Goal: Information Seeking & Learning: Understand process/instructions

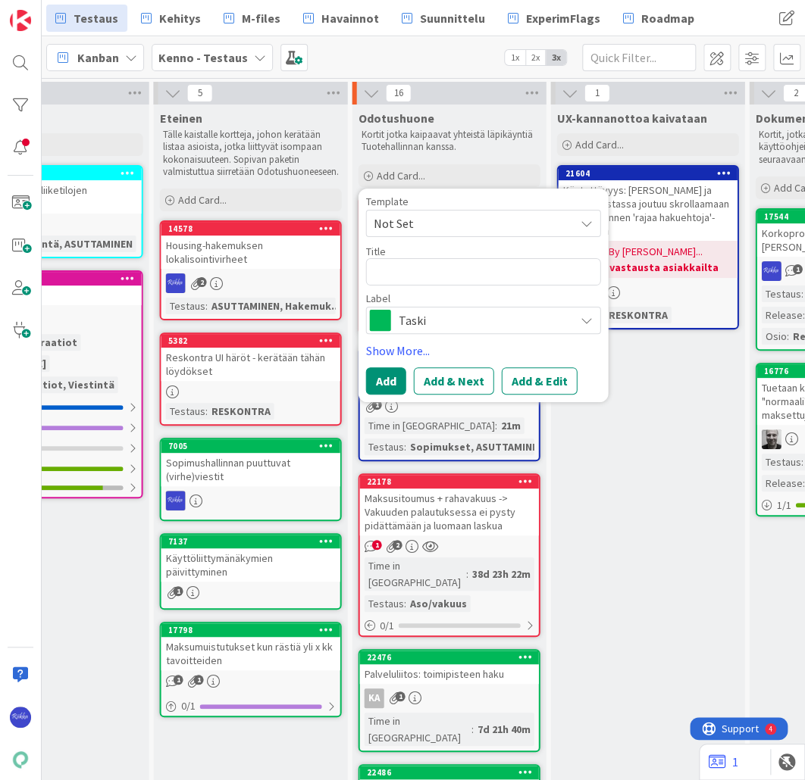
click at [442, 221] on span "Not Set" at bounding box center [468, 224] width 189 height 20
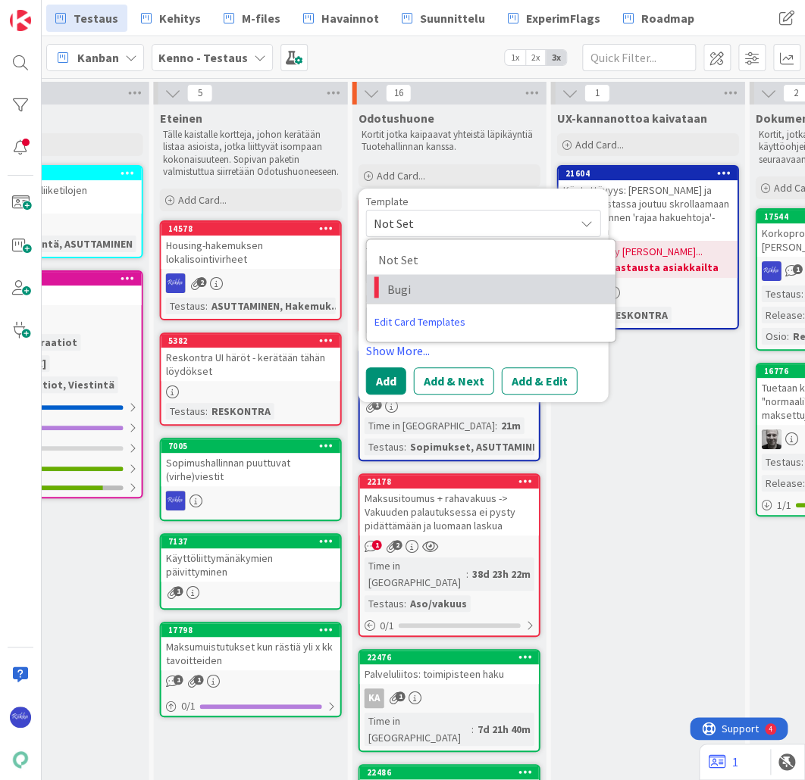
click at [455, 282] on span "Bugi" at bounding box center [495, 289] width 217 height 20
type textarea "x"
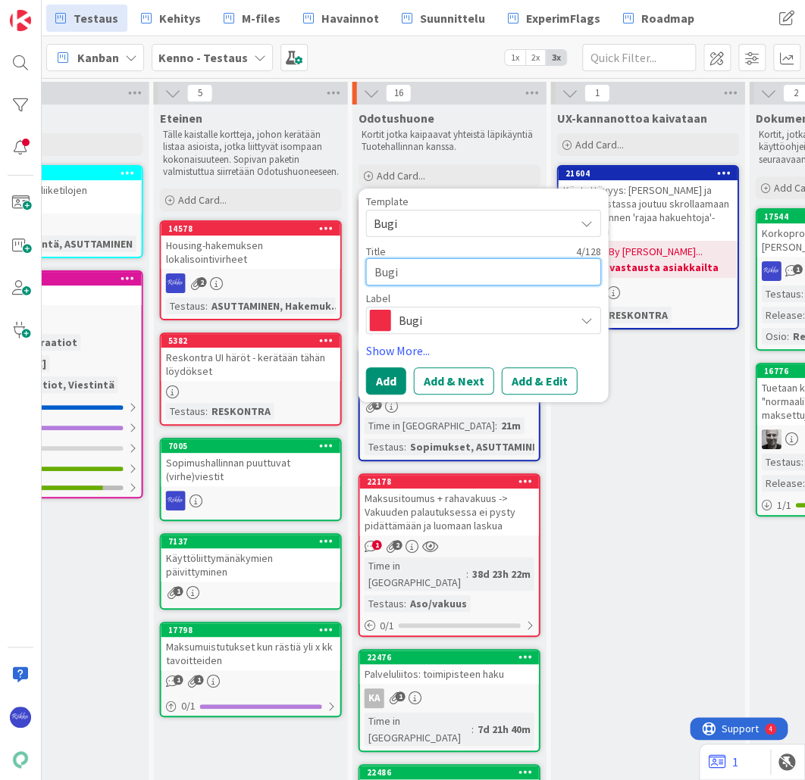
drag, startPoint x: 434, startPoint y: 268, endPoint x: 372, endPoint y: 274, distance: 62.4
click at [372, 274] on textarea "Bugi" at bounding box center [483, 271] width 235 height 27
type textarea "L"
type textarea "x"
type textarea "LR"
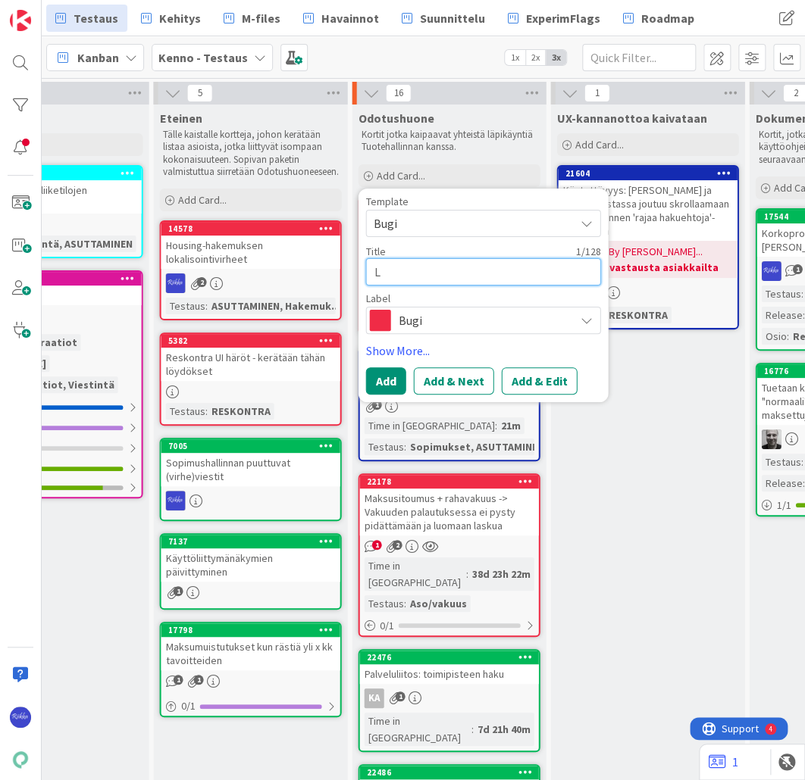
type textarea "x"
type textarea "LR"
click at [531, 381] on button "Add & Edit" at bounding box center [540, 380] width 76 height 27
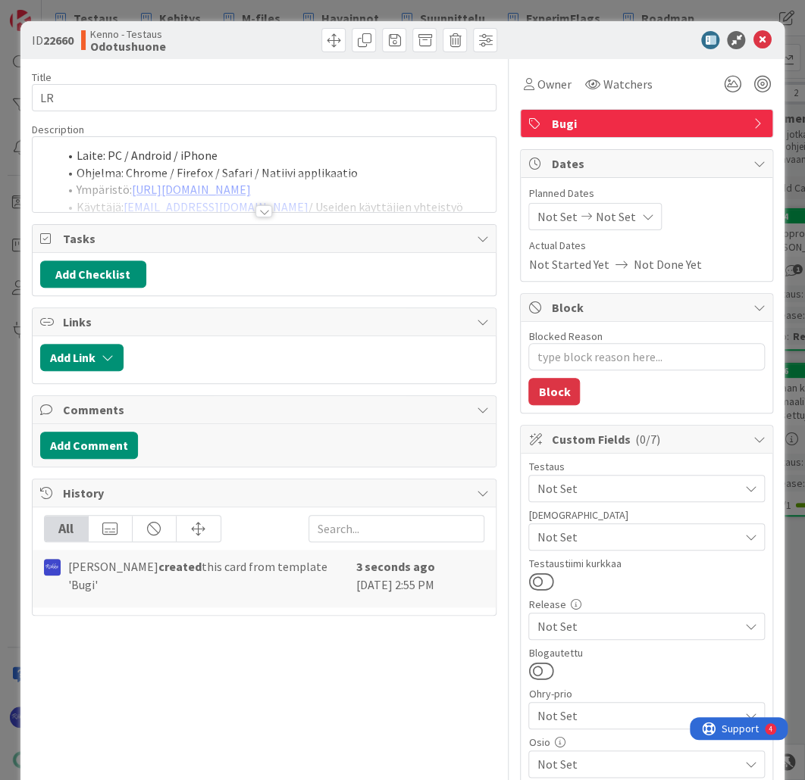
type textarea "x"
click at [261, 209] on div at bounding box center [263, 211] width 17 height 12
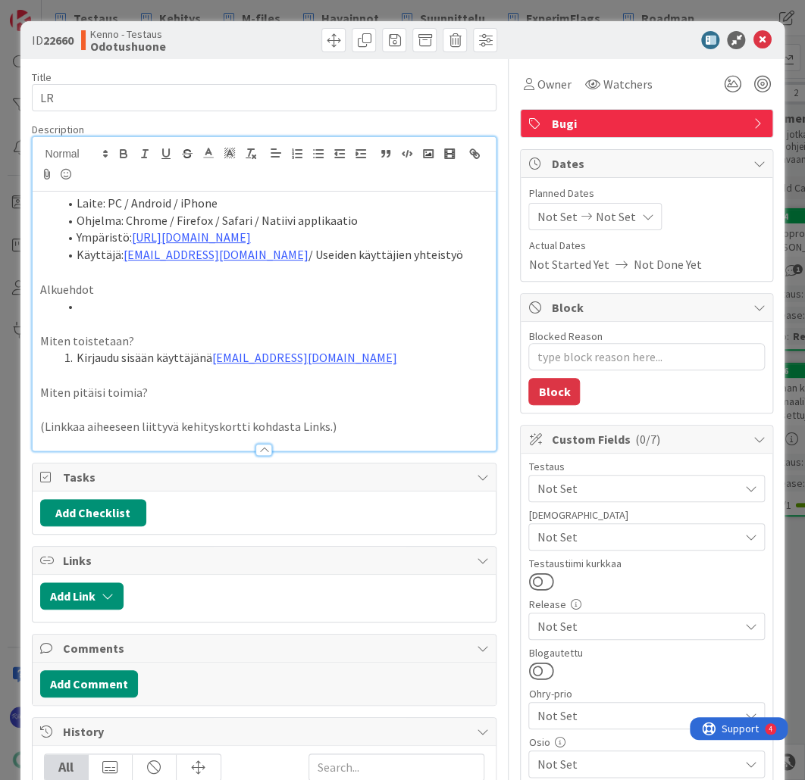
click at [166, 303] on li at bounding box center [273, 306] width 430 height 17
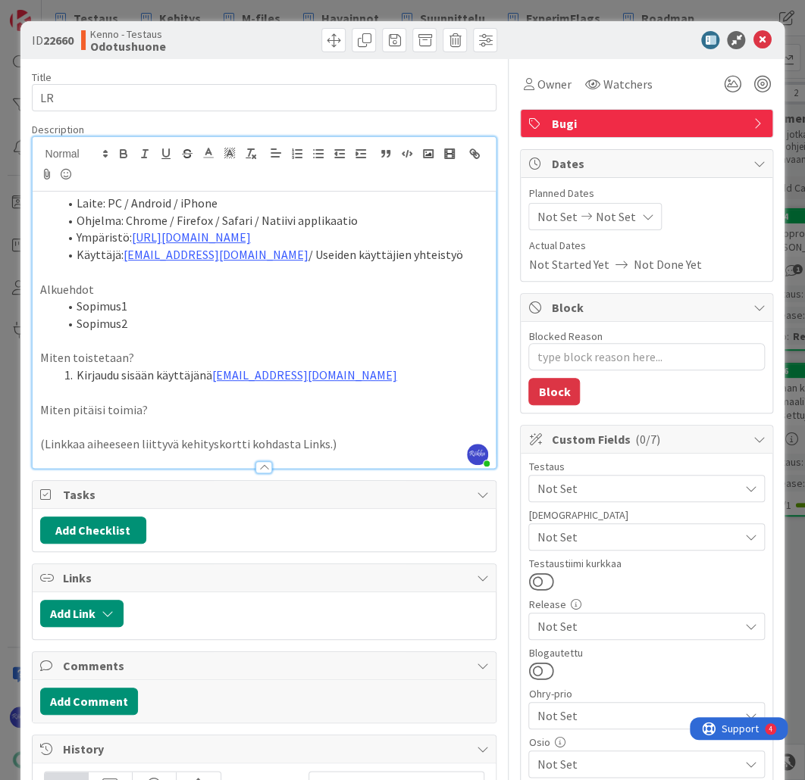
click at [166, 303] on li "Sopimus1" at bounding box center [273, 306] width 430 height 17
click at [172, 324] on li "Sopimus2" at bounding box center [273, 323] width 430 height 17
click at [377, 383] on li "Kirjaudu sisään käyttäjänä [EMAIL_ADDRESS][DOMAIN_NAME]" at bounding box center [273, 375] width 430 height 17
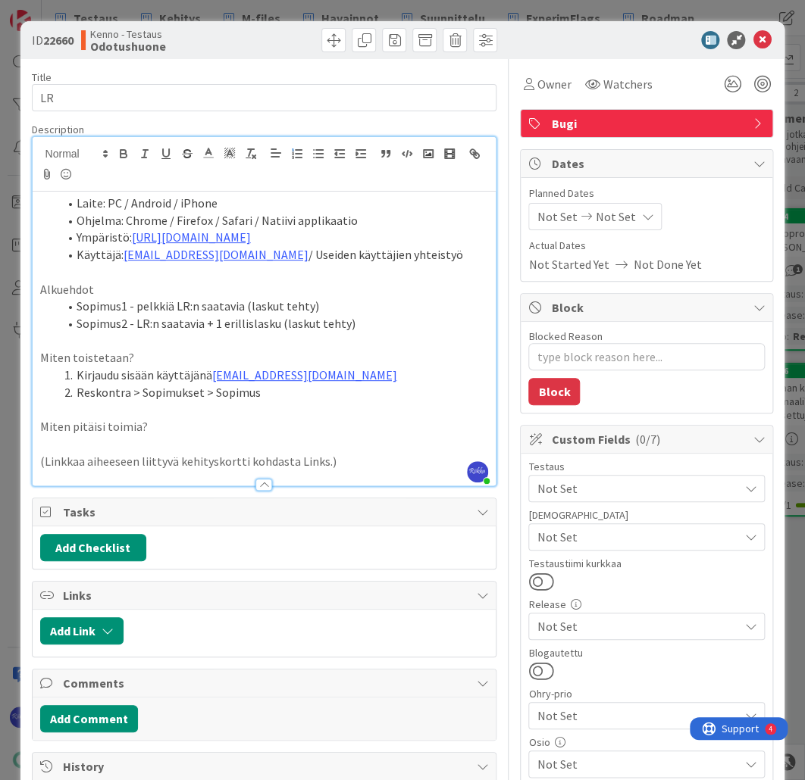
click at [126, 305] on li "Sopimus1 - pelkkiä LR:n saatavia (laskut tehty)" at bounding box center [273, 306] width 430 height 17
click at [127, 324] on li "Sopimus2 - LR:n saatavia + 1 erillislasku (laskut tehty)" at bounding box center [273, 323] width 430 height 17
click at [149, 308] on li "Sopimus1 (#56) - pelkkiä LR:n saatavia (laskut tehty)" at bounding box center [273, 306] width 430 height 17
click at [272, 392] on li "Reskontra > Sopimukset > Sopimus" at bounding box center [273, 392] width 430 height 17
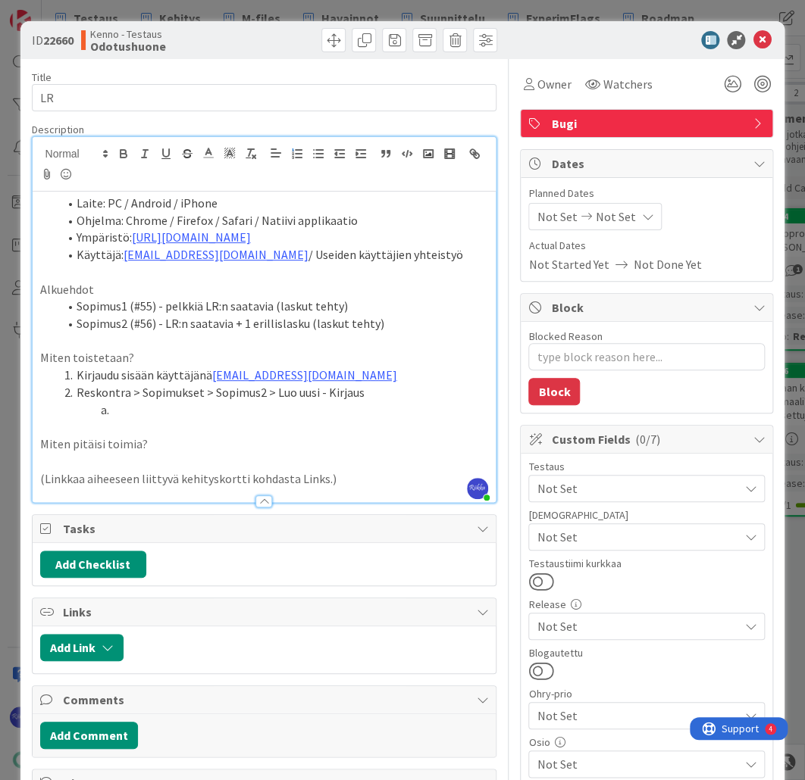
click at [244, 324] on li "Sopimus2 (#56) - LR:n saatavia + 1 erillislasku (laskut tehty)" at bounding box center [273, 323] width 430 height 17
click at [244, 407] on li at bounding box center [273, 410] width 430 height 17
click at [382, 307] on li "Sopimus1 (#55) - pelkkiä LR:n saatavia (laskut tehty)" at bounding box center [273, 306] width 430 height 17
drag, startPoint x: 336, startPoint y: 306, endPoint x: 451, endPoint y: 309, distance: 114.4
click at [451, 309] on li "Sopimus1 (#55) - pelkkiä LR:n saatavia (laskut tehty). Sopimus alkanut 1.6." at bounding box center [273, 306] width 430 height 17
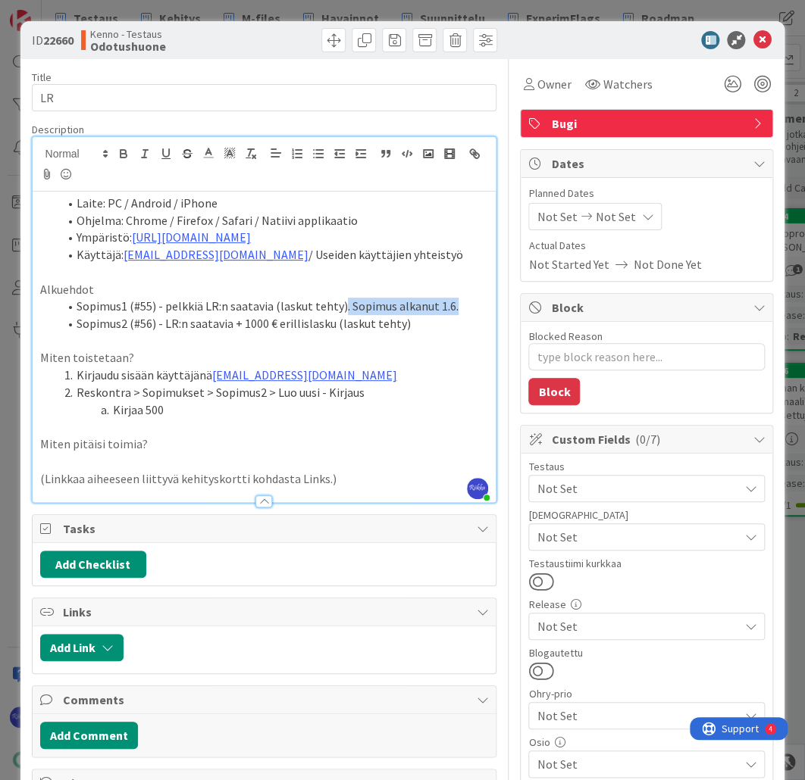
copy li ". Sopimus alkanut 1.6."
click at [430, 329] on li "Sopimus2 (#56) - LR:n saatavia + 1000 € erillislasku (laskut tehty)" at bounding box center [273, 323] width 430 height 17
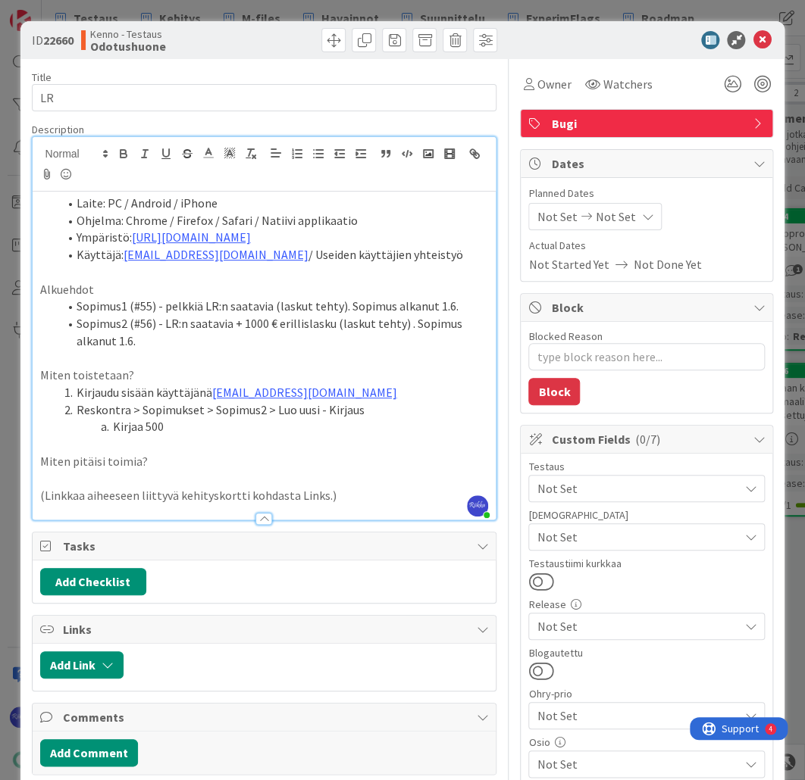
click at [333, 306] on li "Sopimus1 (#55) - pelkkiä LR:n saatavia (laskut tehty). Sopimus alkanut 1.6." at bounding box center [273, 306] width 430 height 17
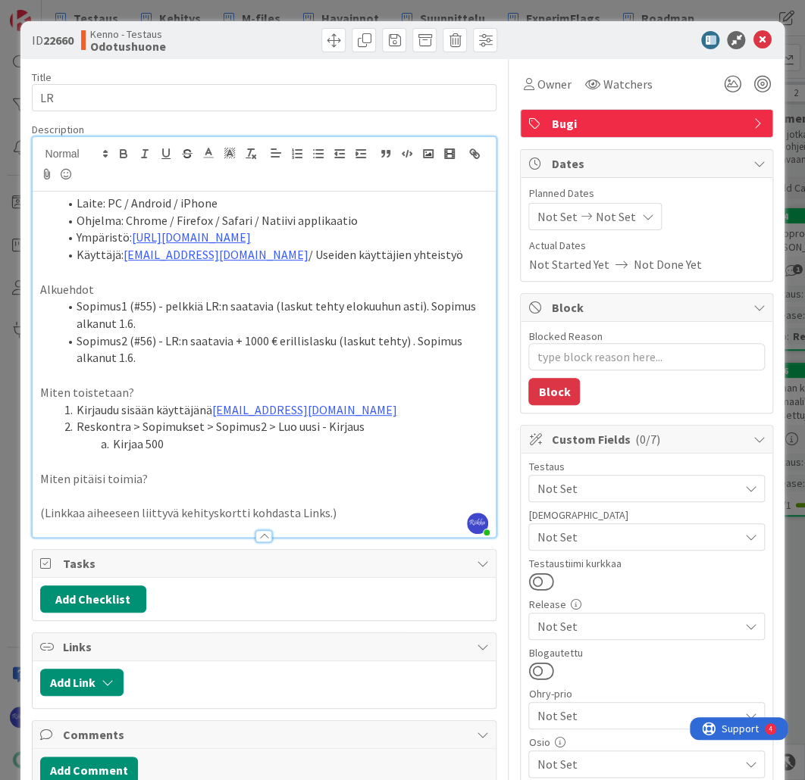
click at [395, 345] on li "Sopimus2 (#56) - LR:n saatavia + 1000 € erillislasku (laskut tehty) . Sopimus a…" at bounding box center [273, 350] width 430 height 34
click at [233, 446] on li "Kirjaa 500" at bounding box center [273, 444] width 430 height 17
click at [112, 443] on li "Kirjaa 500 €" at bounding box center [273, 444] width 430 height 17
click at [189, 443] on li "Kirjaa 500 €" at bounding box center [273, 444] width 430 height 17
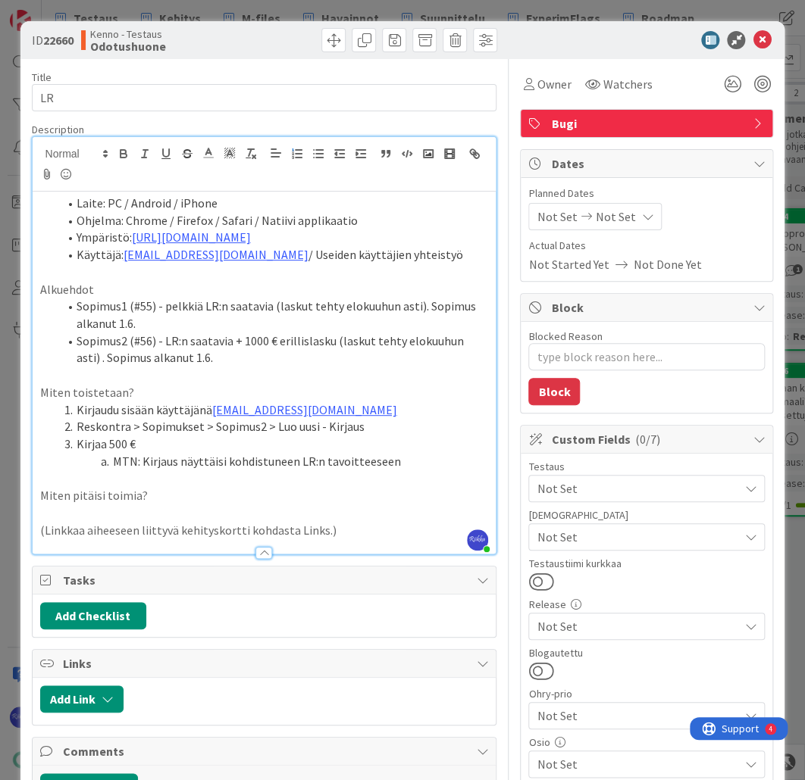
click at [330, 336] on li "Sopimus2 (#56) - LR:n saatavia + 1000 € erillislasku (laskut tehty elokuuhun as…" at bounding box center [273, 350] width 430 height 34
click at [77, 306] on li "Sopimus1 (#55) - pelkkiä LR:n saatavia (laskut tehty elokuuhun asti). Sopimus a…" at bounding box center [273, 315] width 430 height 34
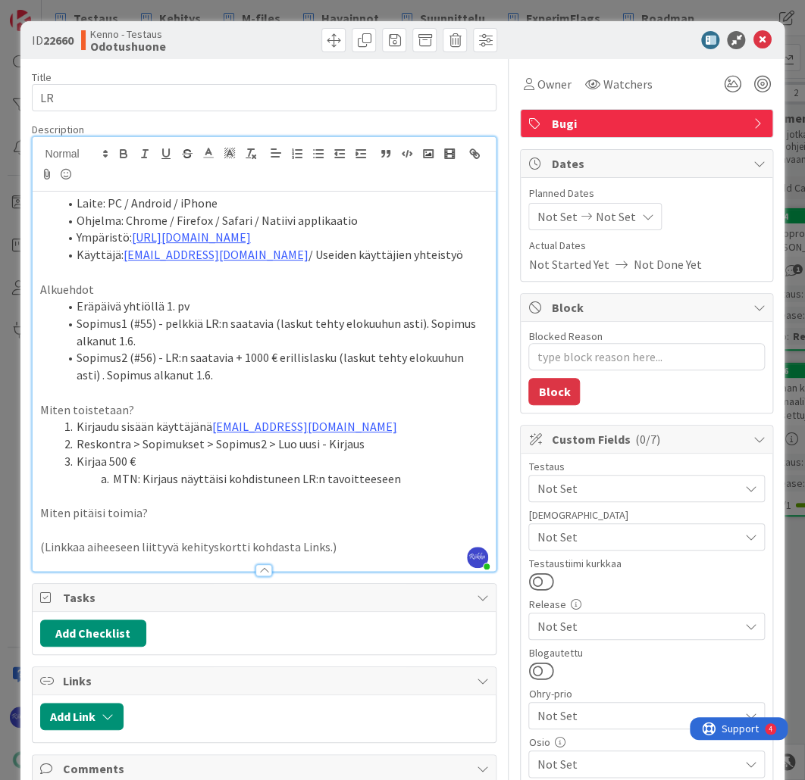
click at [327, 358] on li "Sopimus2 (#56) - LR:n saatavia + 1000 € erillislasku (laskut tehty elokuuhun as…" at bounding box center [273, 366] width 430 height 34
click at [401, 474] on li "MTN: Kirjaus näyttäisi kohdistuneen LR:n tavoitteeseen" at bounding box center [273, 479] width 430 height 17
click at [440, 477] on li "MTN: Kirjaus näyttäisi kohdistuneen LR:n tavoitteeseen (vanhin)" at bounding box center [273, 479] width 430 height 17
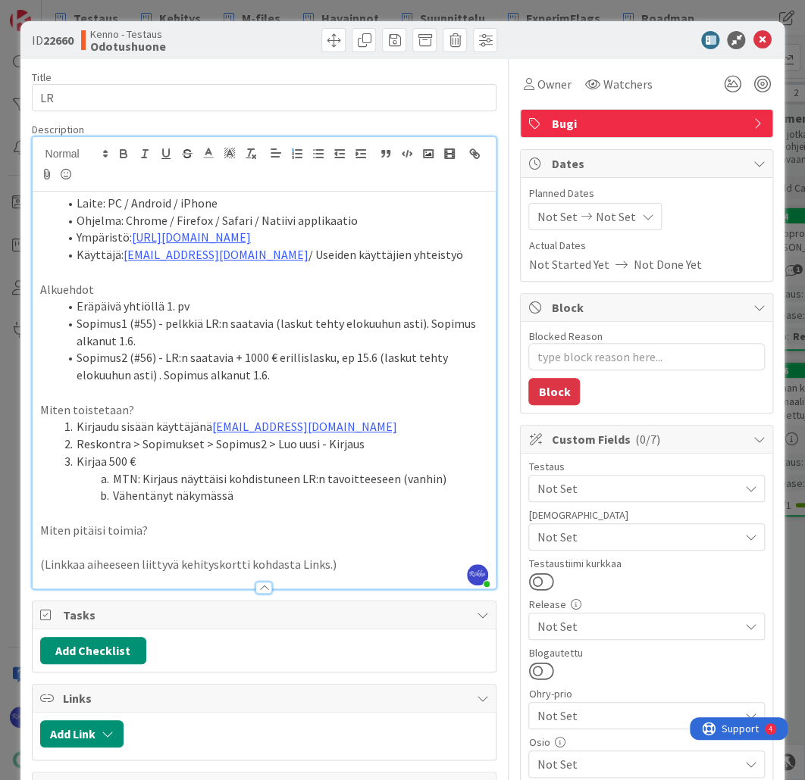
click at [173, 494] on li "Vähentänyt näkymässä" at bounding box center [273, 495] width 430 height 17
click at [363, 499] on li "Vähentänyt Reskiksen Sopimukset-näkymässä" at bounding box center [273, 495] width 430 height 17
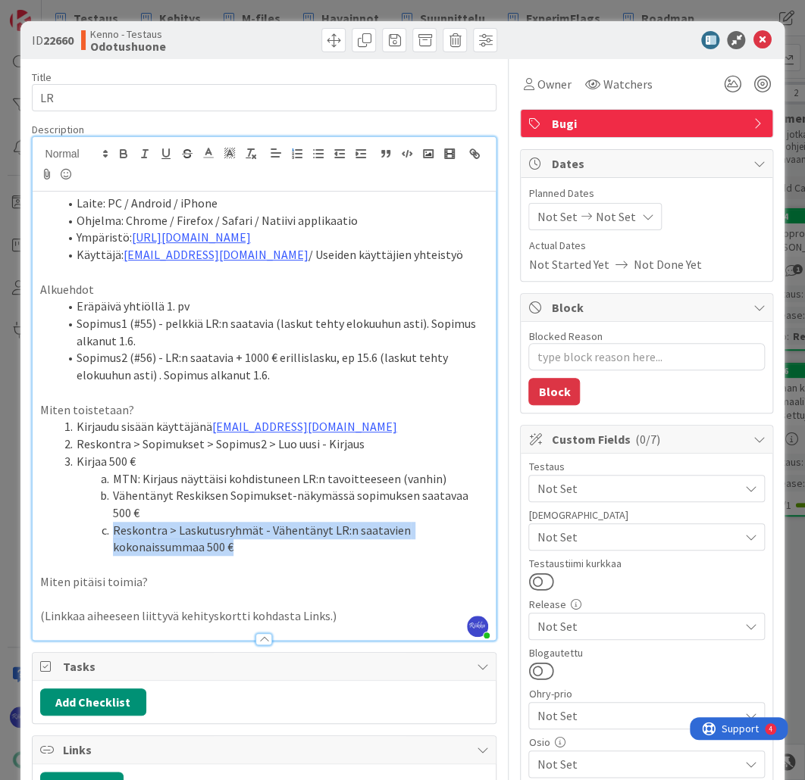
drag, startPoint x: 148, startPoint y: 535, endPoint x: 238, endPoint y: 543, distance: 90.5
click at [238, 543] on li "Reskontra > Laskutusryhmät - Vähentänyt LR:n saatavien kokonaissummaa 500 €" at bounding box center [273, 539] width 430 height 34
copy li "Reskontra > Laskutusryhmät - Vähentänyt LR:n saatavien kokonaissummaa 500 €"
click at [246, 549] on li "Reskontra > Laskutusryhmät - Vähentänyt LR:n saatavien kokonaissummaa 500 €" at bounding box center [273, 539] width 430 height 34
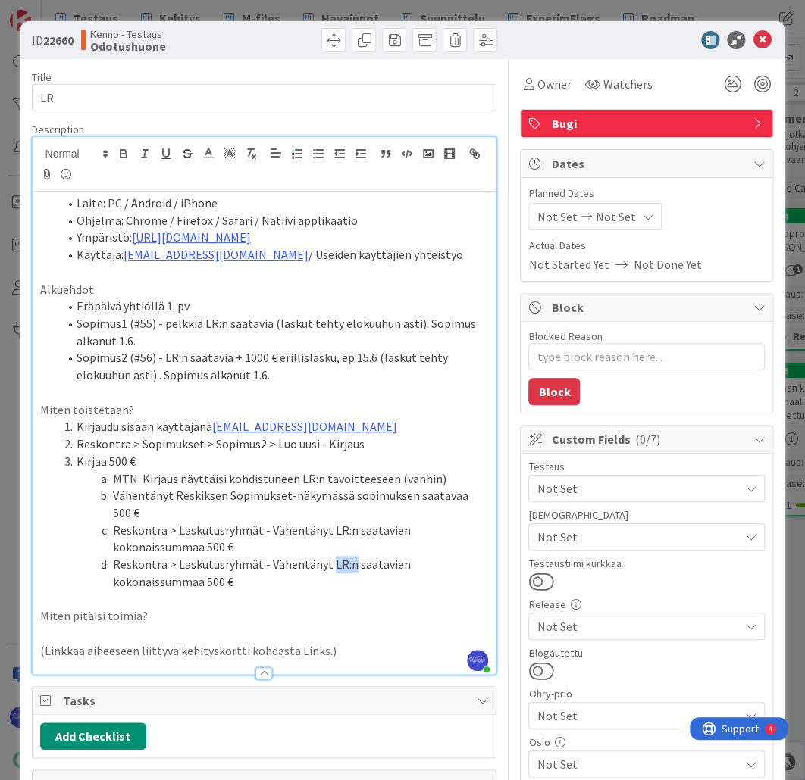
drag, startPoint x: 324, startPoint y: 564, endPoint x: 345, endPoint y: 561, distance: 20.6
click at [345, 561] on li "Reskontra > Laskutusryhmät - Vähentänyt LR:n saatavien kokonaissummaa 500 €" at bounding box center [273, 573] width 430 height 34
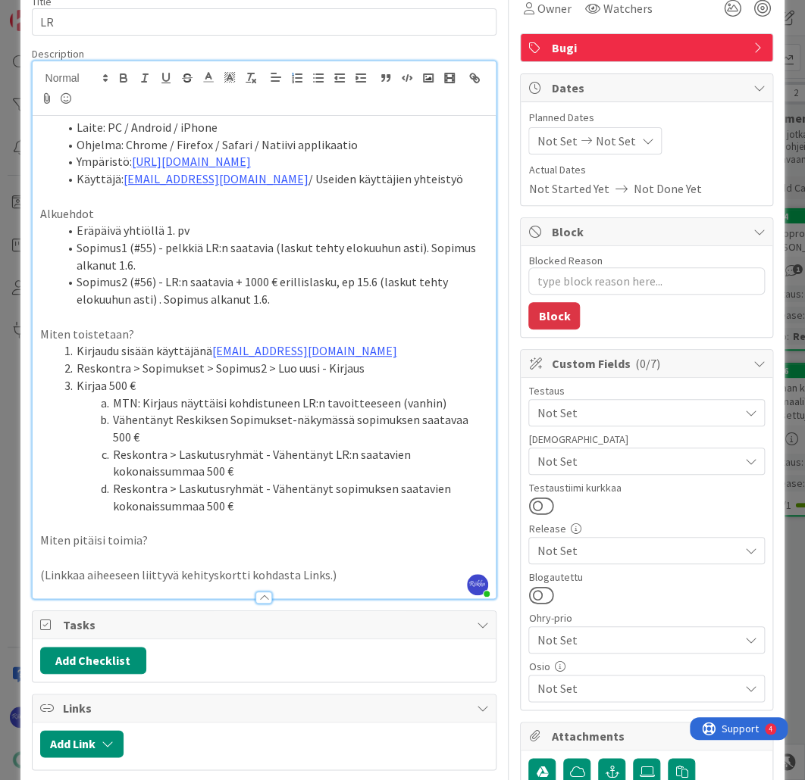
scroll to position [242, 0]
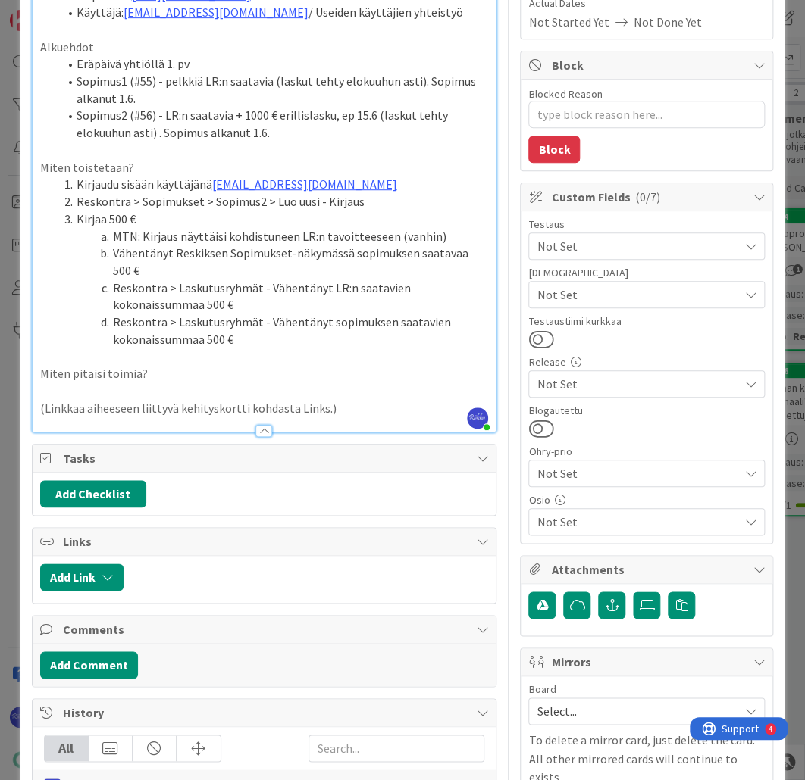
click at [640, 602] on icon at bounding box center [646, 605] width 15 height 12
click at [633, 592] on input "file" at bounding box center [633, 592] width 0 height 0
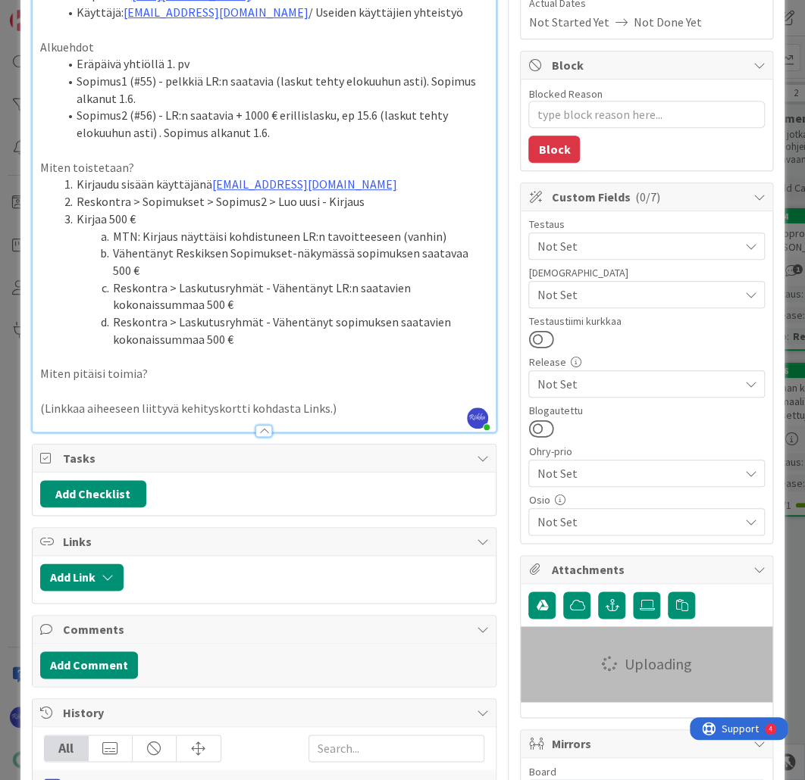
click at [269, 336] on li "Reskontra > Laskutusryhmät - Vähentänyt sopimuksen saatavien kokonaissummaa 500…" at bounding box center [273, 331] width 430 height 34
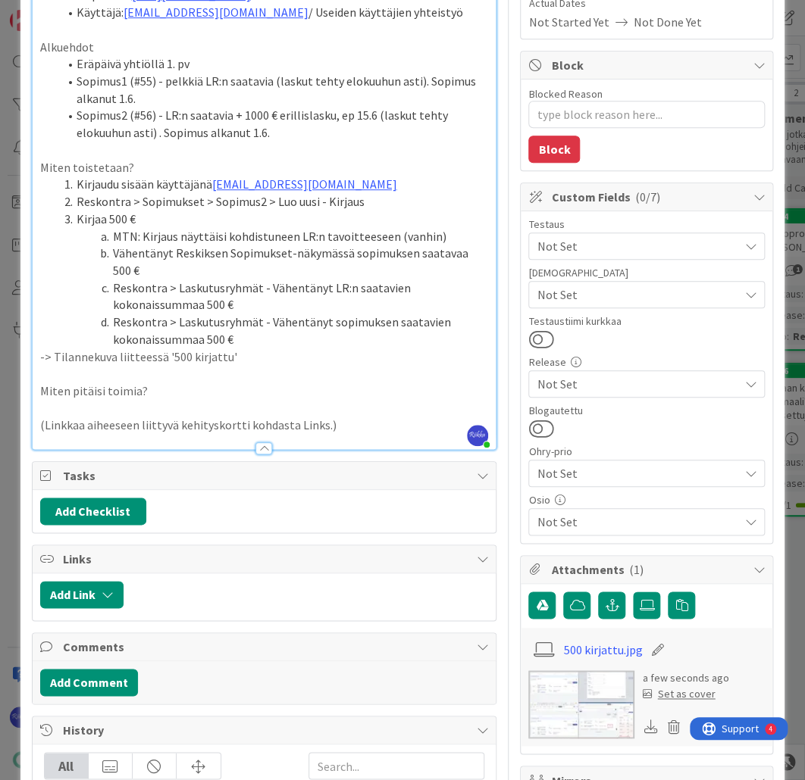
click at [39, 355] on div "Laite: PC / Android / iPhone Ohjelma: Chrome / Firefox / Safari / Natiivi appli…" at bounding box center [265, 199] width 464 height 500
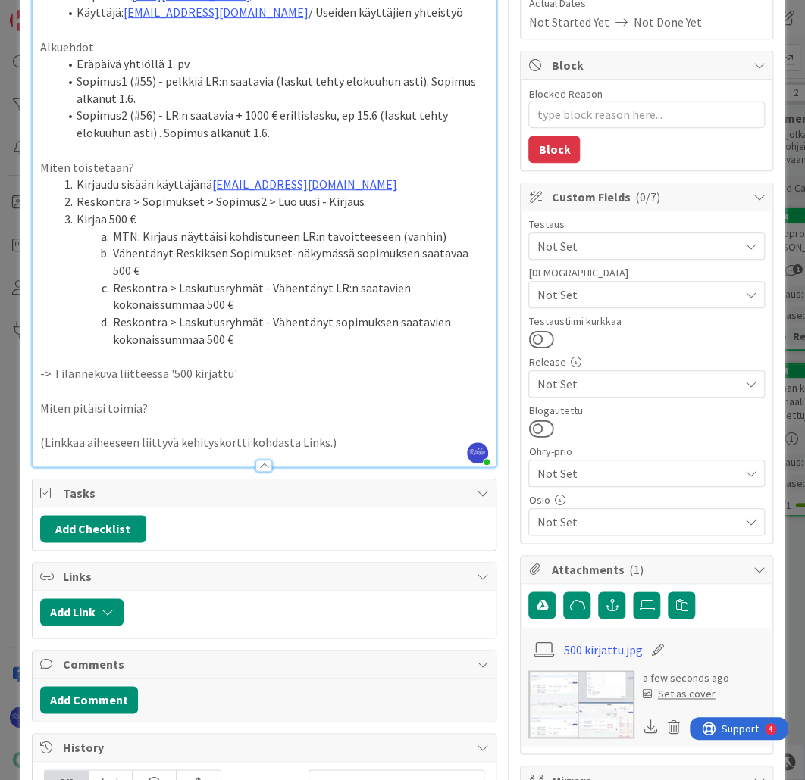
click at [367, 182] on li "Kirjaudu sisään käyttäjänä [EMAIL_ADDRESS][DOMAIN_NAME]" at bounding box center [273, 184] width 430 height 17
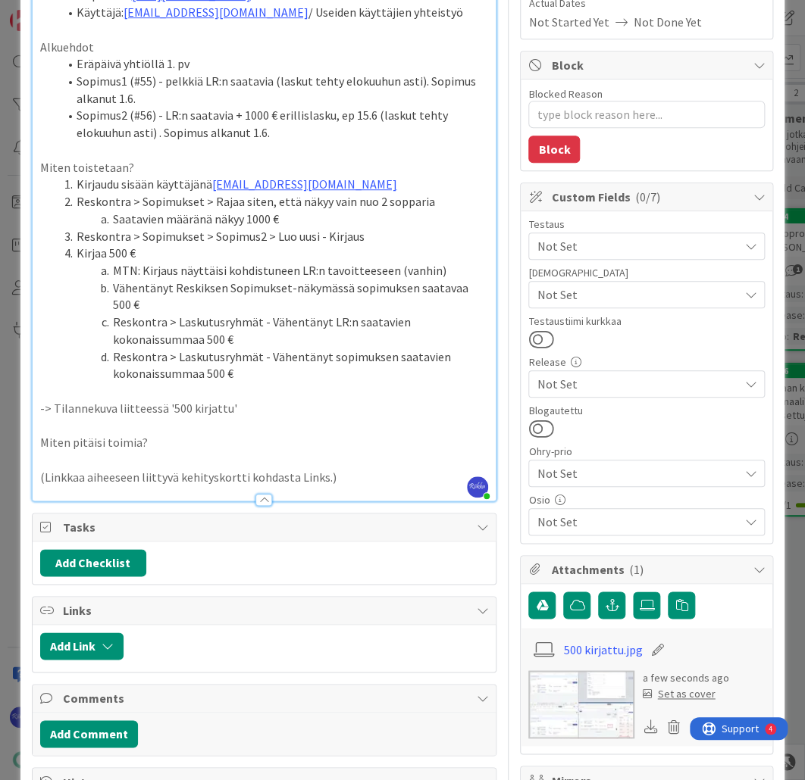
click at [639, 607] on icon at bounding box center [646, 605] width 15 height 12
click at [633, 592] on input "file" at bounding box center [633, 592] width 0 height 0
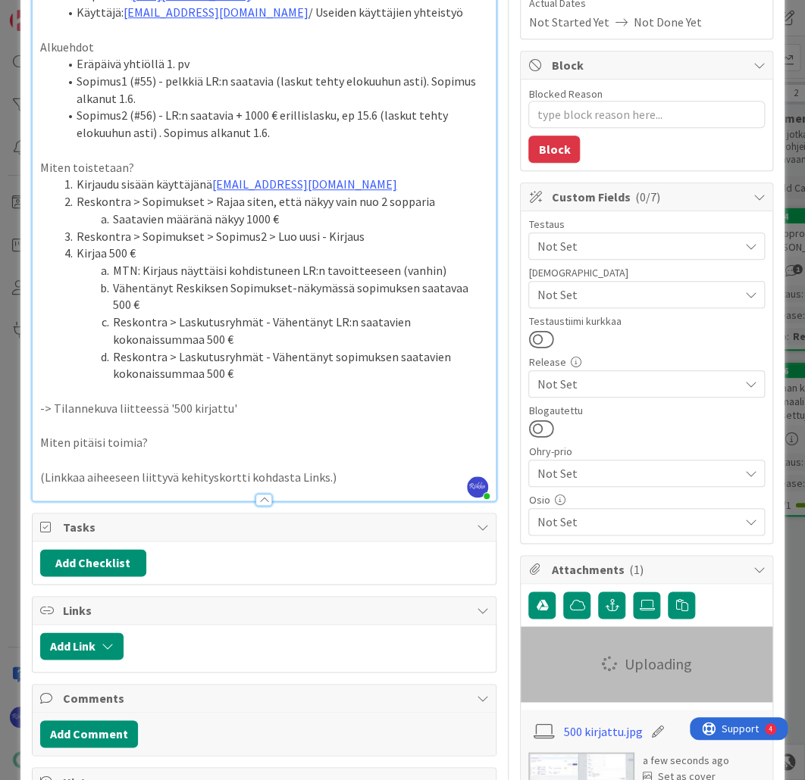
scroll to position [61, 0]
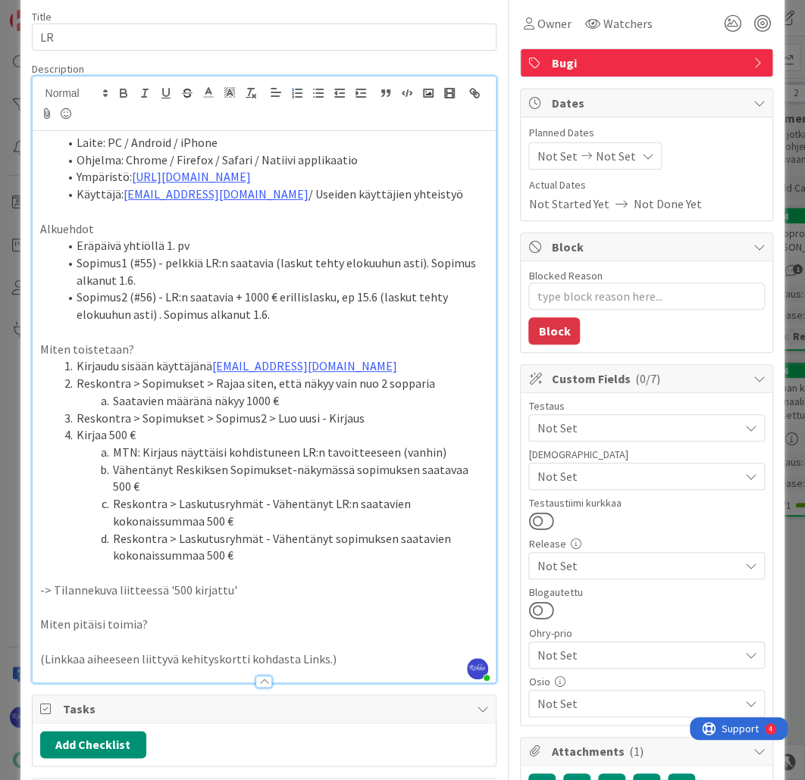
click at [296, 397] on li "Saatavien määränä näkyy 1000 €" at bounding box center [273, 400] width 430 height 17
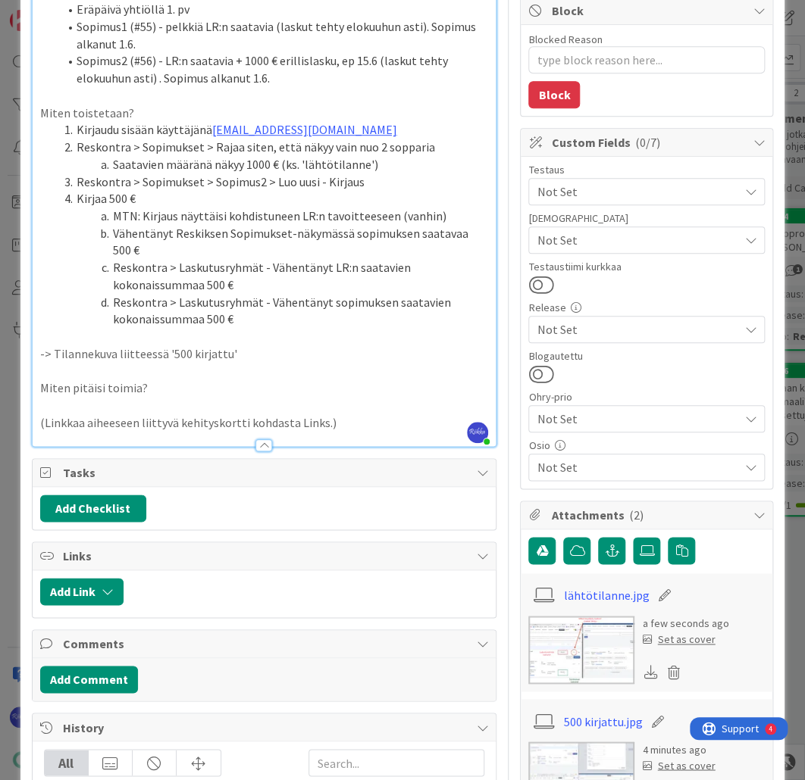
scroll to position [303, 0]
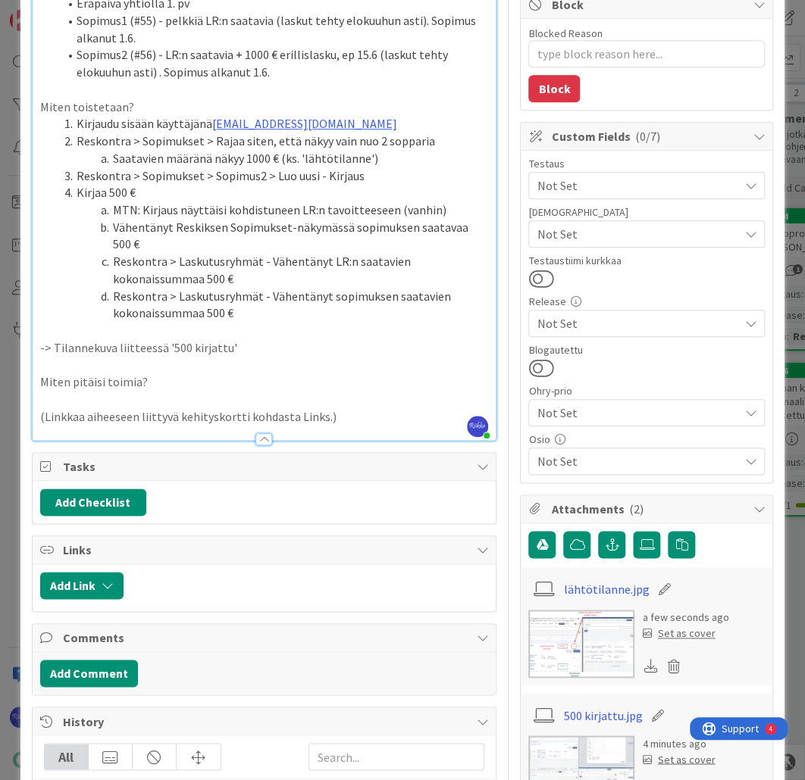
click at [269, 312] on li "Reskontra > Laskutusryhmät - Vähentänyt sopimuksen saatavien kokonaissummaa 500…" at bounding box center [273, 305] width 430 height 34
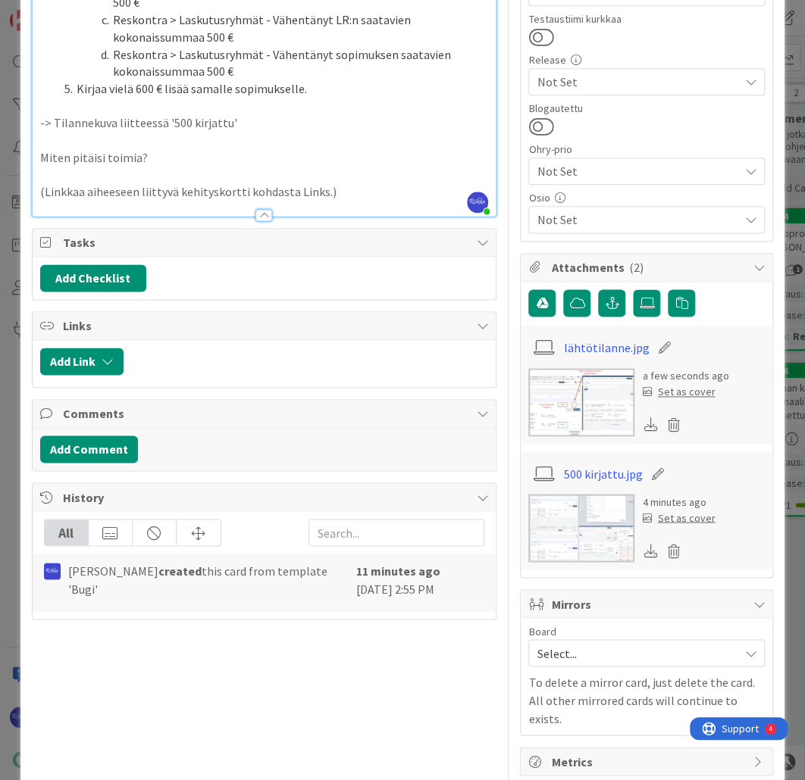
scroll to position [546, 0]
click at [640, 306] on label at bounding box center [646, 302] width 27 height 27
click at [633, 289] on input "file" at bounding box center [633, 289] width 0 height 0
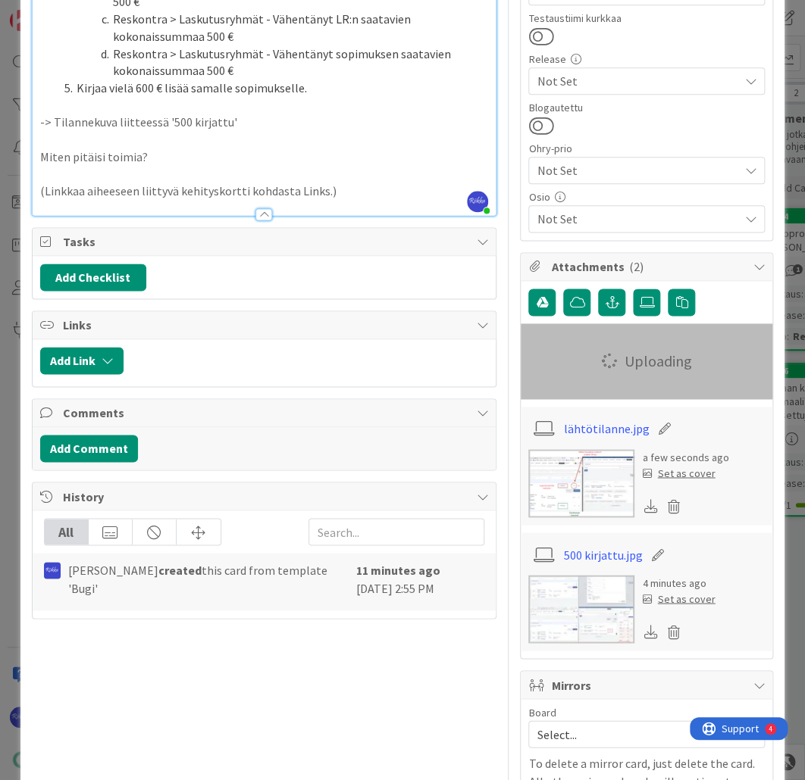
scroll to position [242, 0]
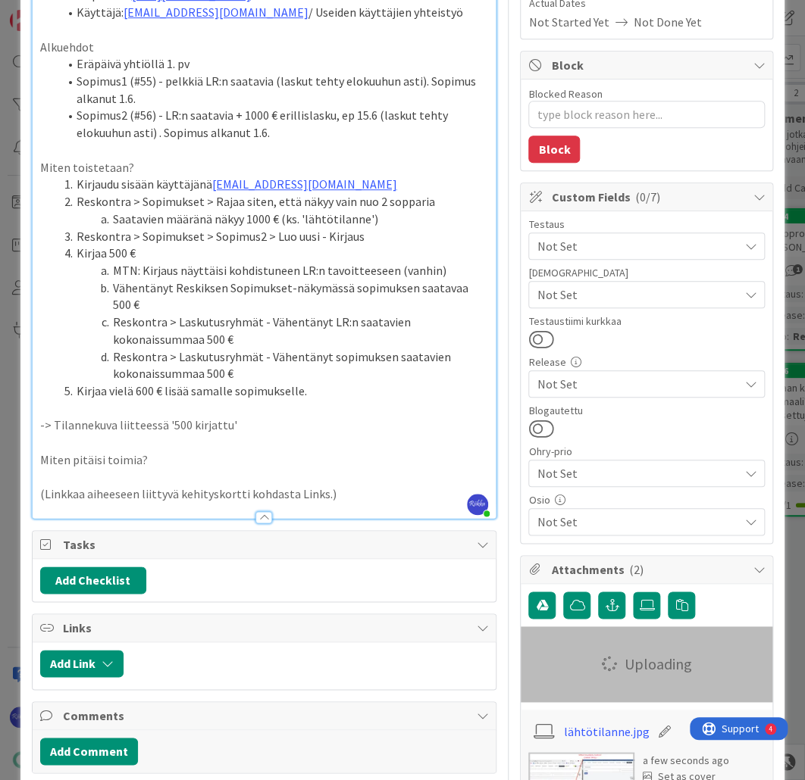
click at [315, 394] on li "Kirjaa vielä 600 € lisää samalle sopimukselle." at bounding box center [273, 391] width 430 height 17
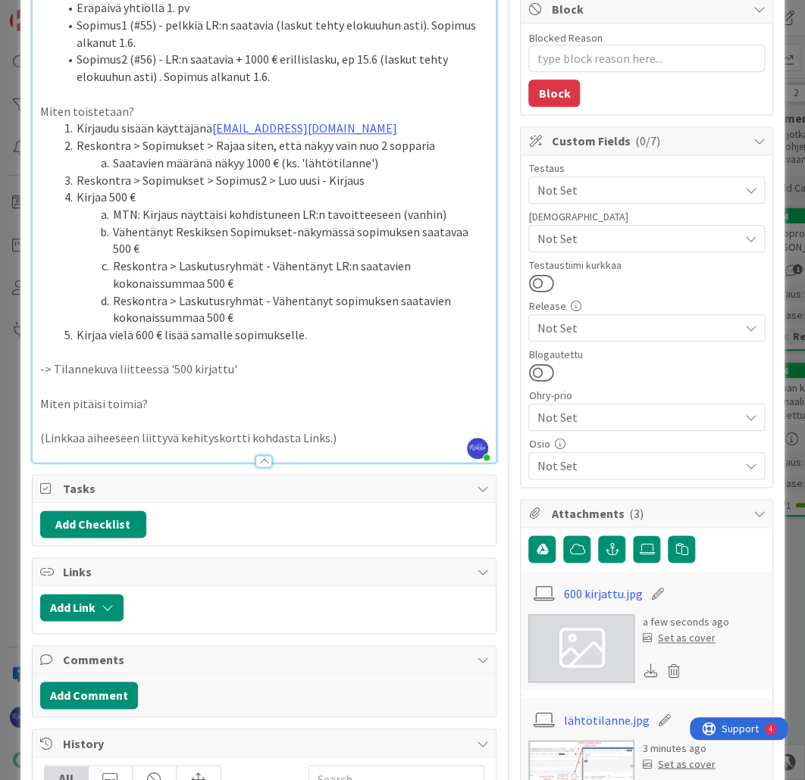
scroll to position [364, 0]
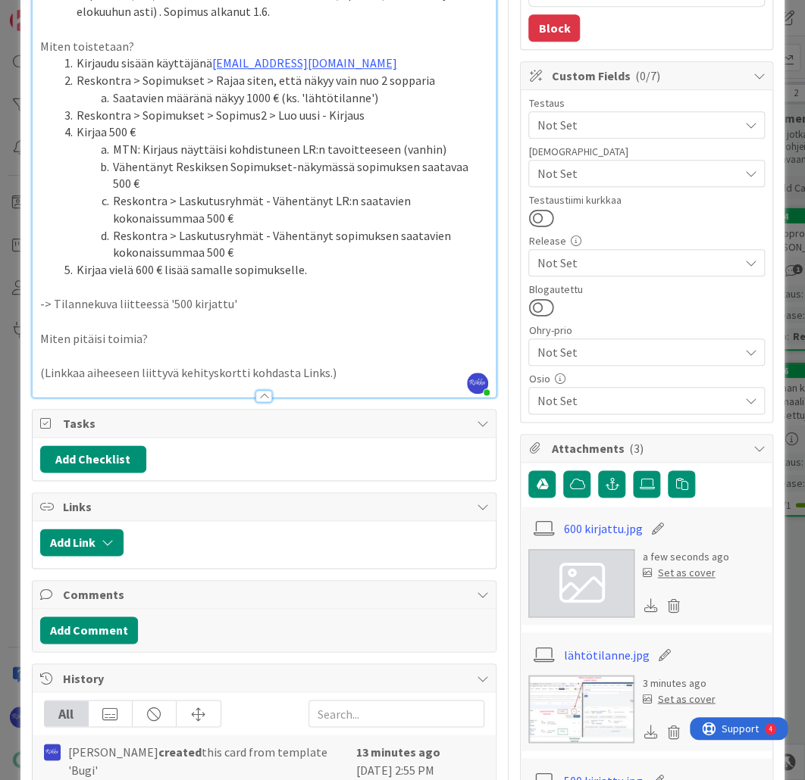
click at [664, 600] on icon at bounding box center [673, 606] width 21 height 23
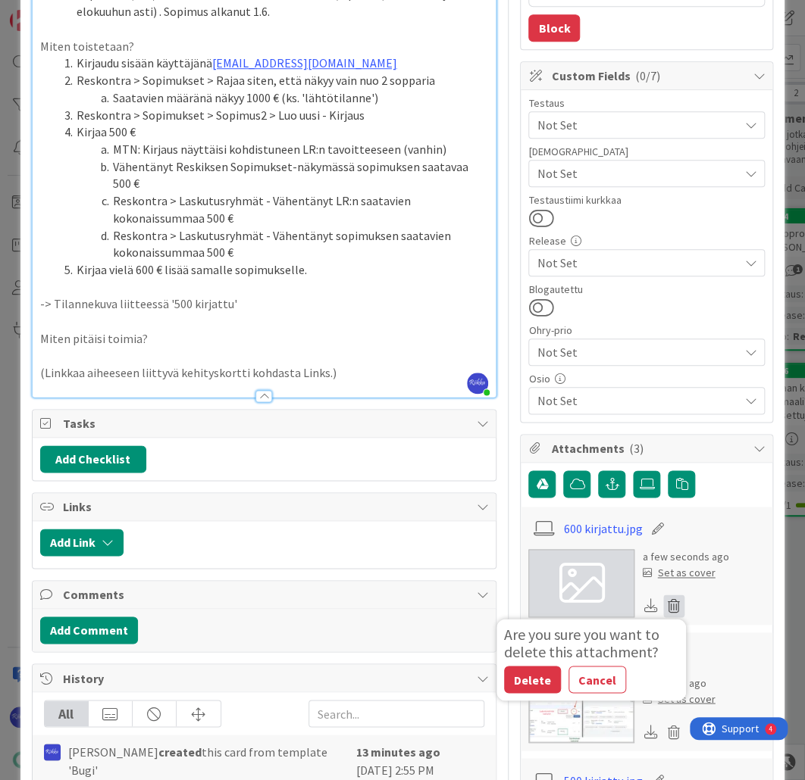
click at [518, 674] on button "Delete" at bounding box center [532, 679] width 57 height 27
click at [738, 555] on div "a few seconds ago Set as cover Are you sure you want to delete this attachment?…" at bounding box center [646, 583] width 236 height 68
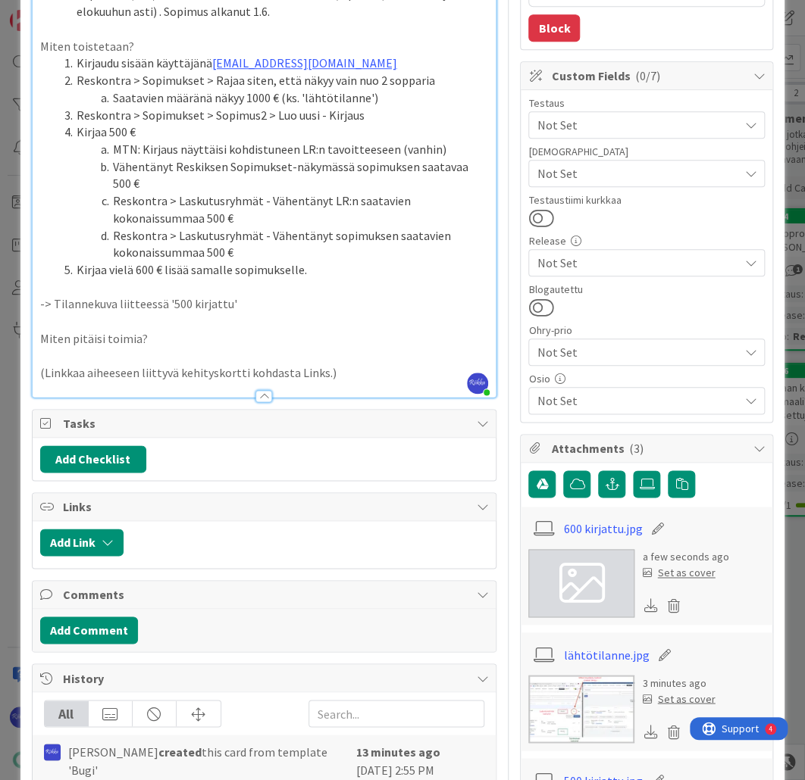
click at [670, 605] on icon at bounding box center [673, 606] width 21 height 23
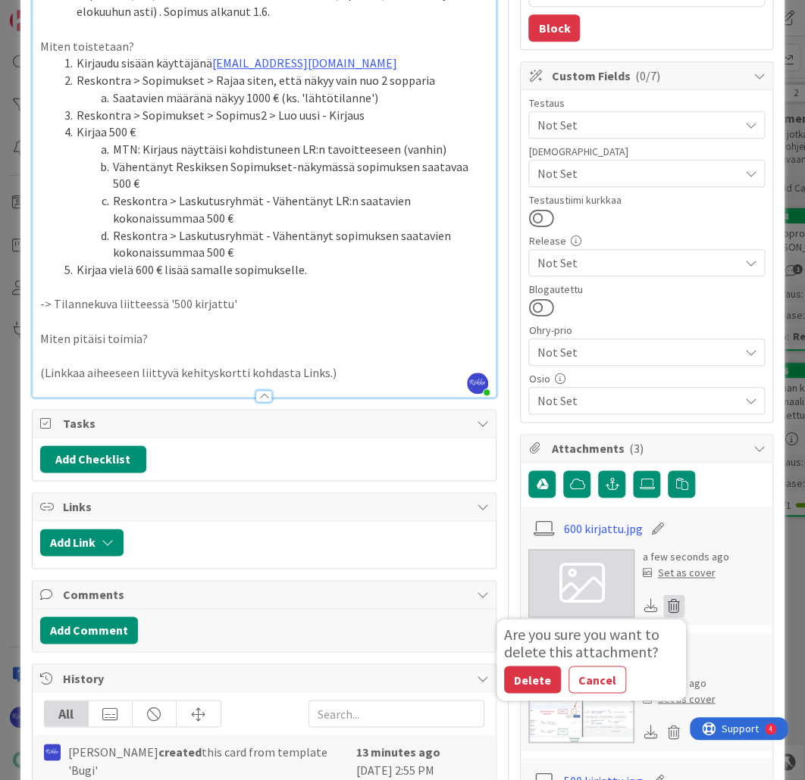
click at [509, 679] on button "Delete" at bounding box center [532, 679] width 57 height 27
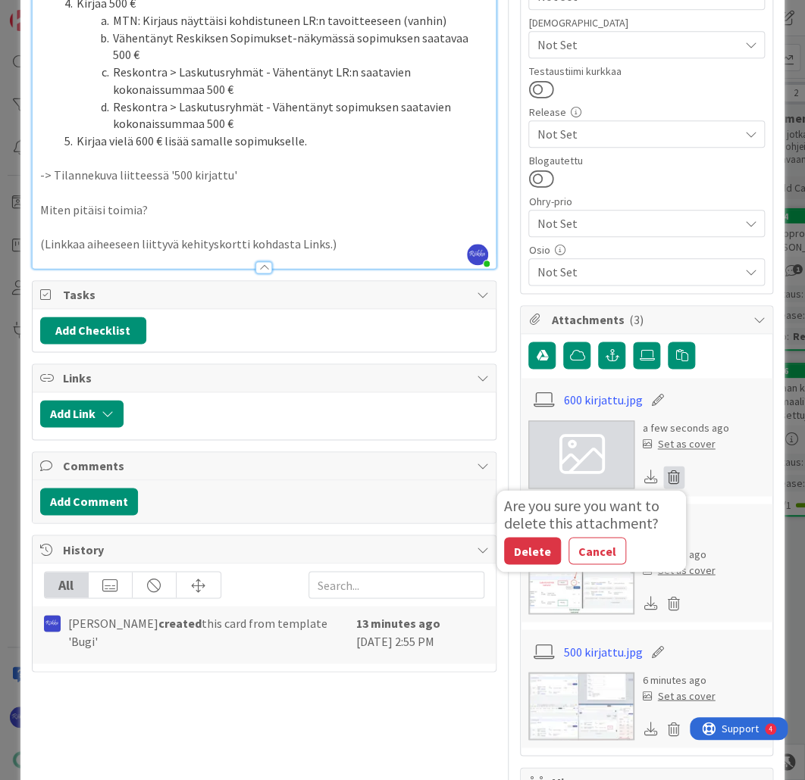
scroll to position [677, 0]
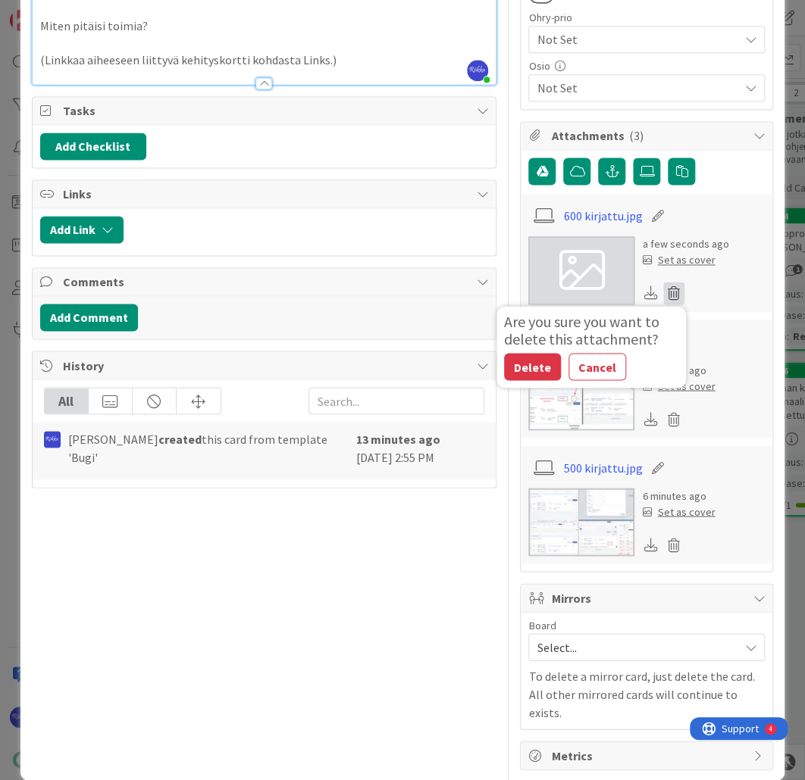
click at [514, 362] on button "Delete" at bounding box center [532, 366] width 57 height 27
click at [588, 364] on button "Cancel" at bounding box center [597, 366] width 58 height 27
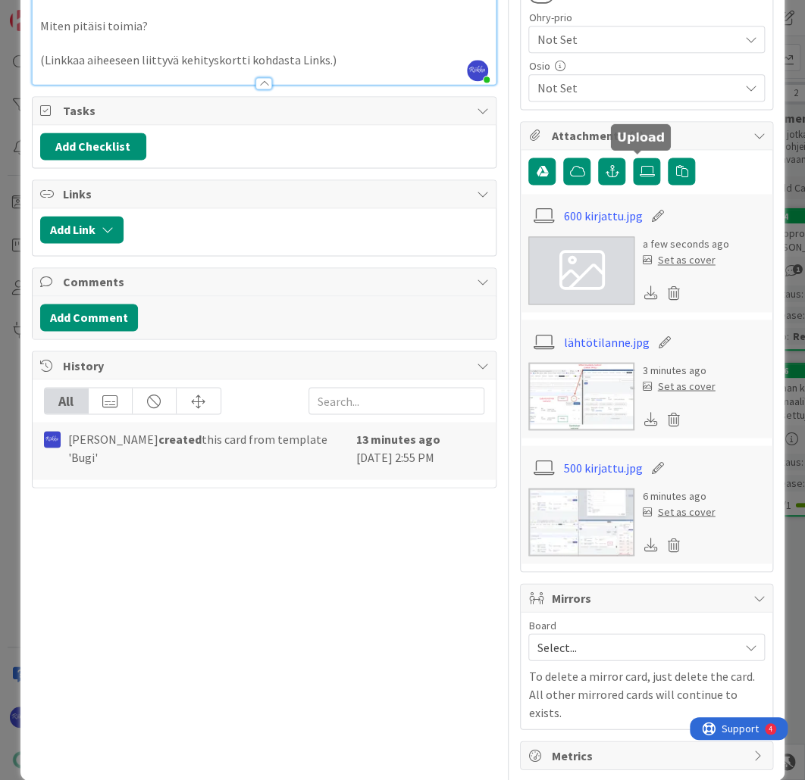
click at [639, 173] on icon at bounding box center [646, 171] width 15 height 12
click at [633, 158] on input "file" at bounding box center [633, 158] width 0 height 0
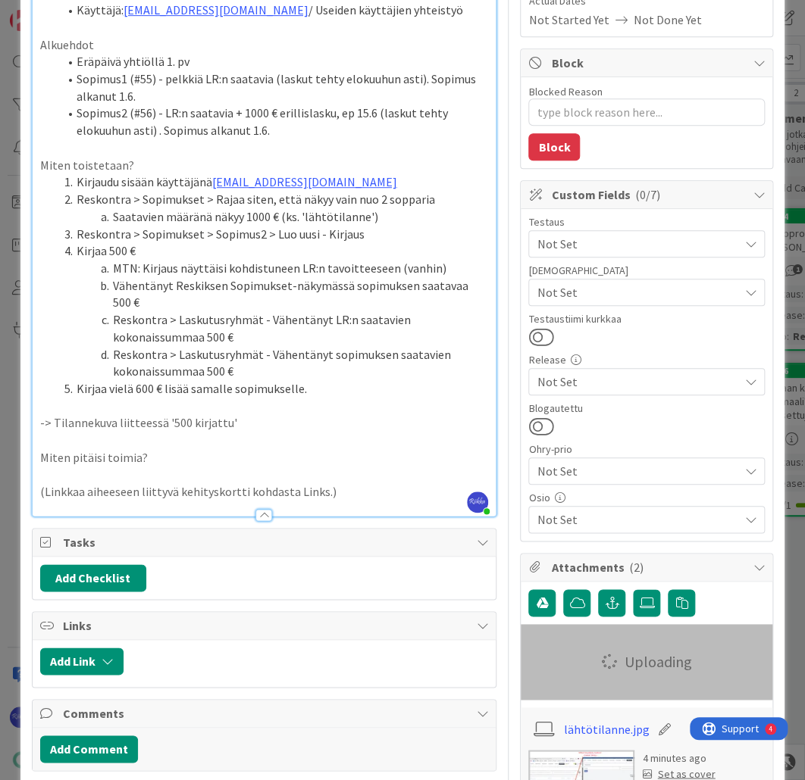
scroll to position [208, 0]
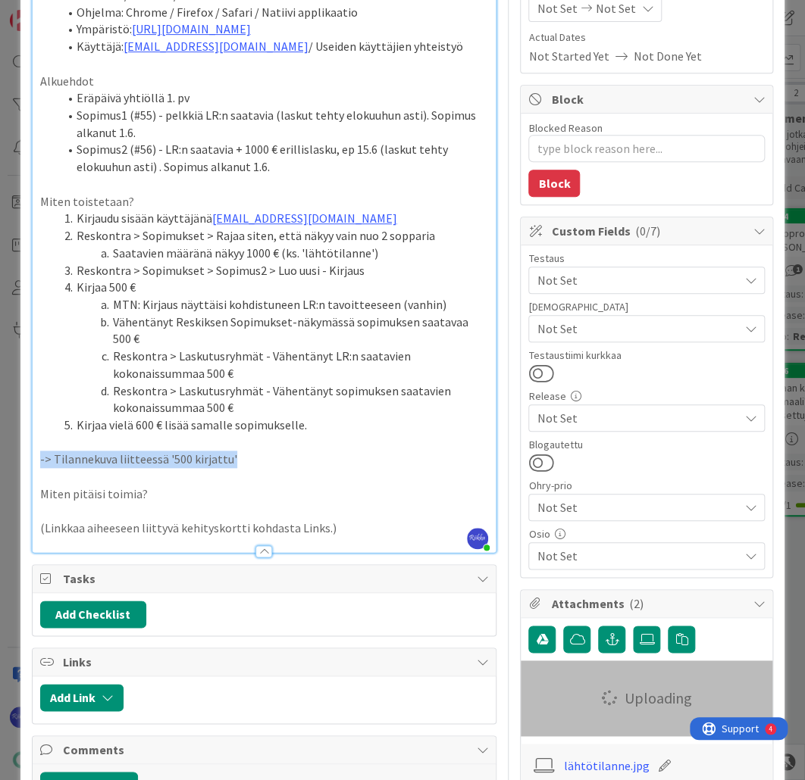
drag, startPoint x: 244, startPoint y: 461, endPoint x: 40, endPoint y: 461, distance: 203.8
click at [40, 461] on p "-> Tilannekuva liitteessä '500 kirjattu'" at bounding box center [264, 459] width 449 height 17
click at [300, 408] on li "Reskontra > Laskutusryhmät - Vähentänyt sopimuksen saatavien kokonaissummaa 500…" at bounding box center [273, 400] width 430 height 34
click at [318, 427] on li "Kirjaa vielä 600 € lisää samalle sopimukselle." at bounding box center [273, 425] width 430 height 17
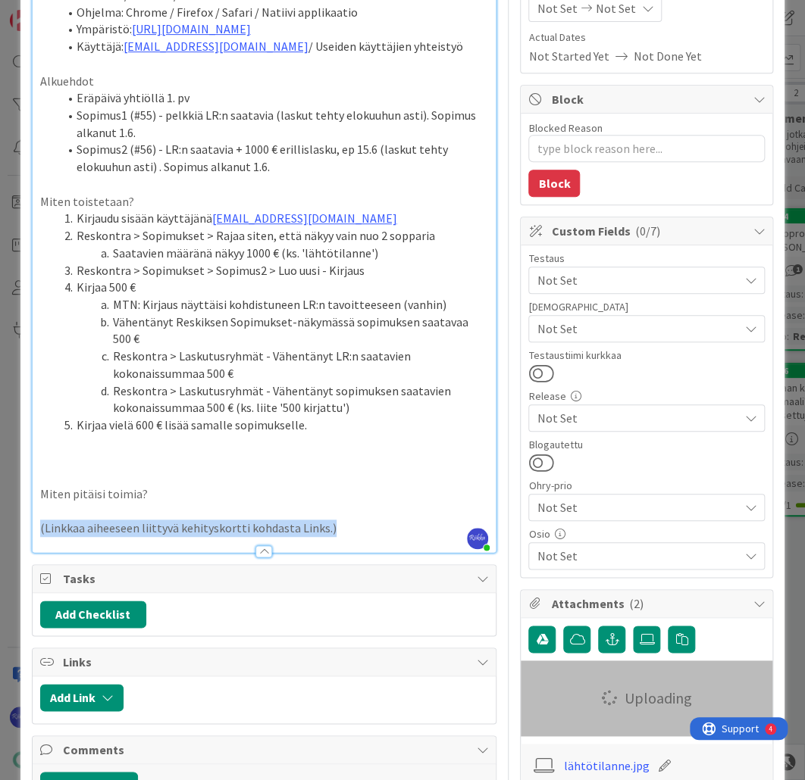
drag, startPoint x: 39, startPoint y: 528, endPoint x: 371, endPoint y: 532, distance: 331.1
click at [371, 532] on p "(Linkkaa aiheeseen liittyvä kehityskortti kohdasta Links.)" at bounding box center [264, 528] width 449 height 17
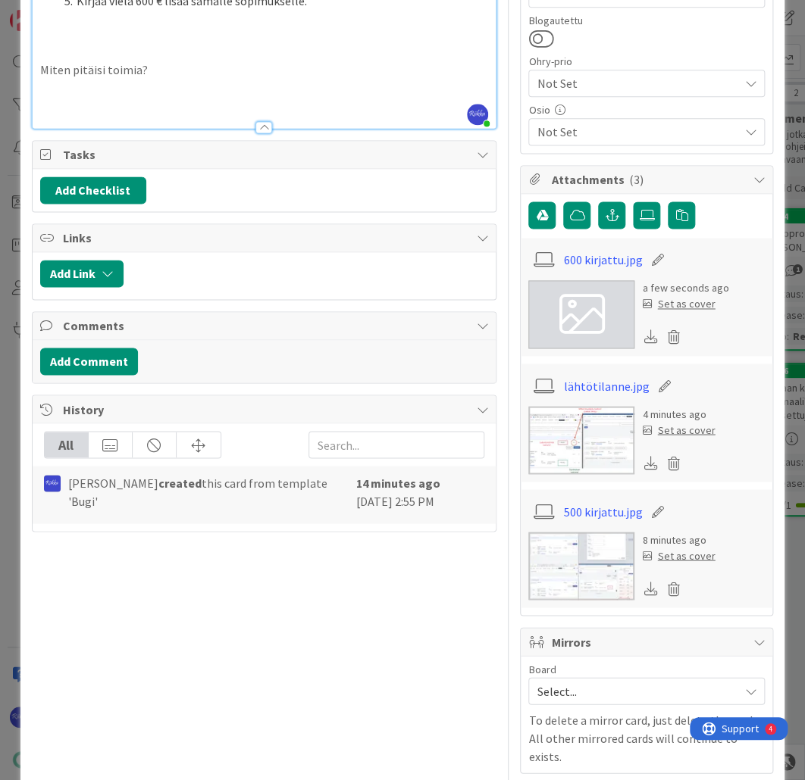
scroll to position [390, 0]
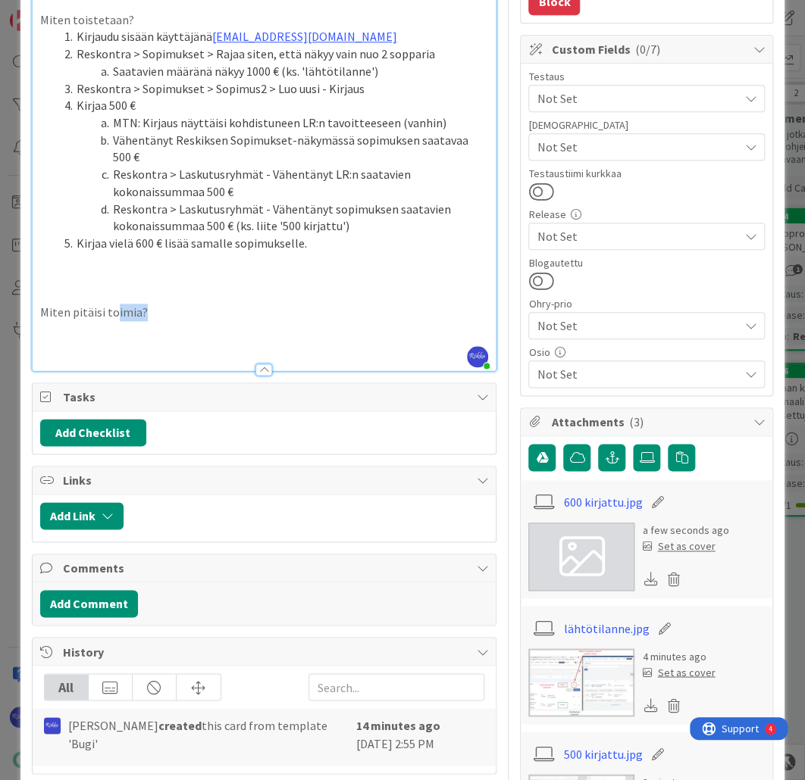
drag, startPoint x: 187, startPoint y: 313, endPoint x: 115, endPoint y: 314, distance: 72.0
click at [115, 314] on p "Miten pitäisi toimia?" at bounding box center [264, 312] width 449 height 17
click at [183, 314] on p "Miten pitäisi toimia?" at bounding box center [264, 312] width 449 height 17
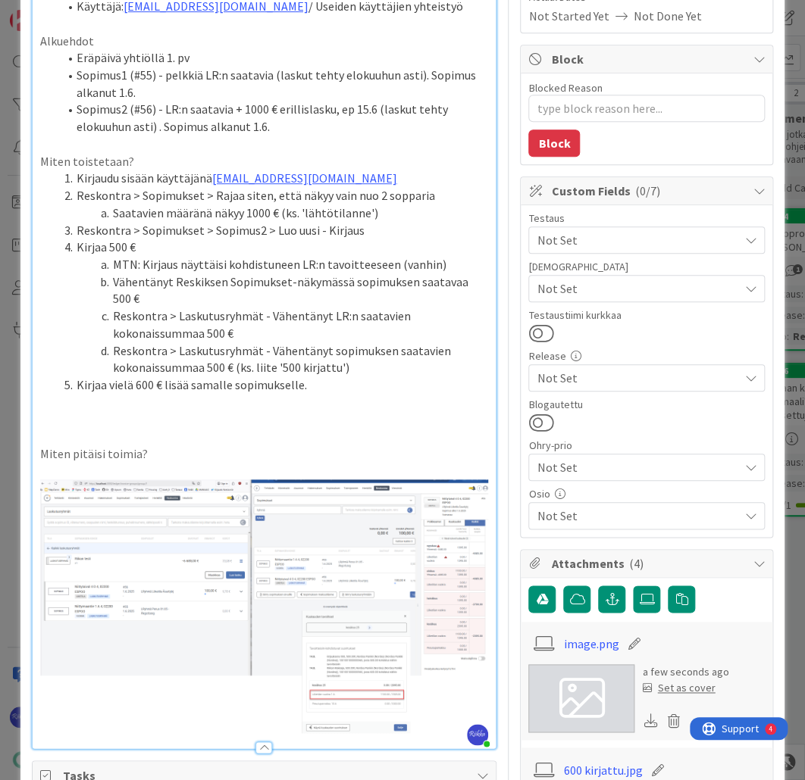
scroll to position [208, 0]
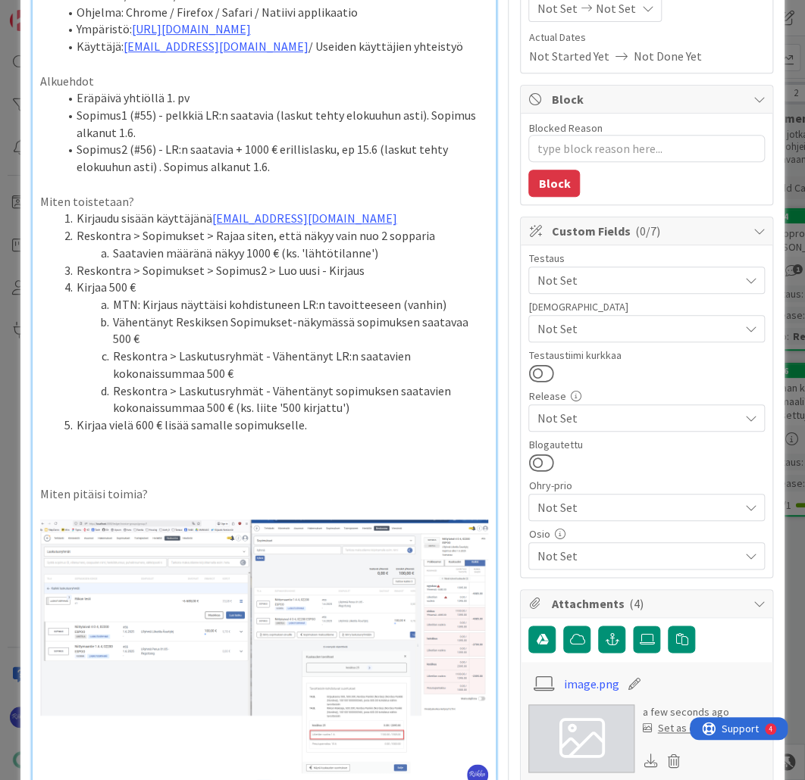
click at [324, 429] on li "Kirjaa vielä 600 € lisää samalle sopimukselle." at bounding box center [273, 425] width 430 height 17
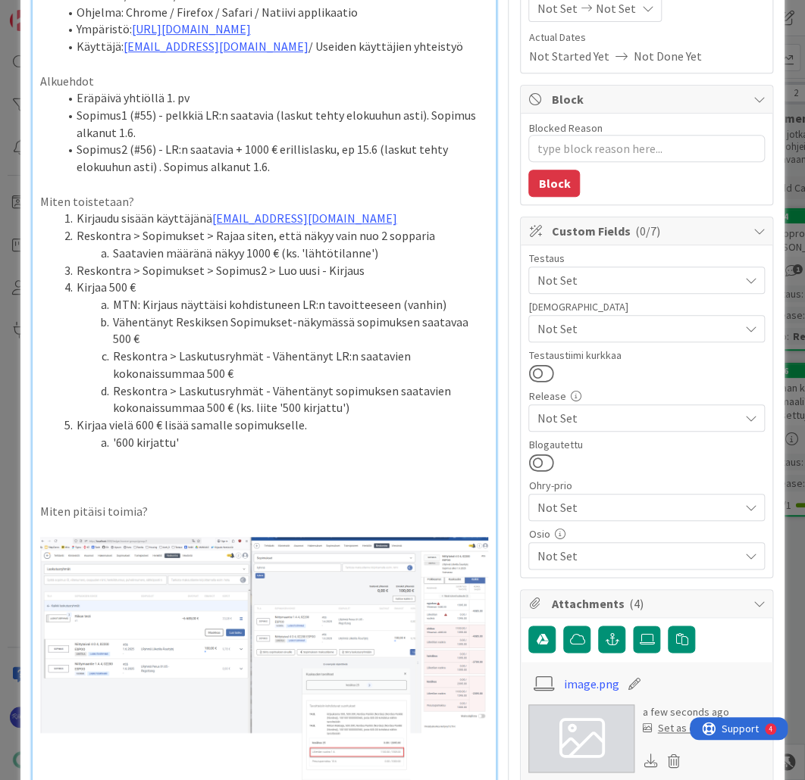
scroll to position [0, 0]
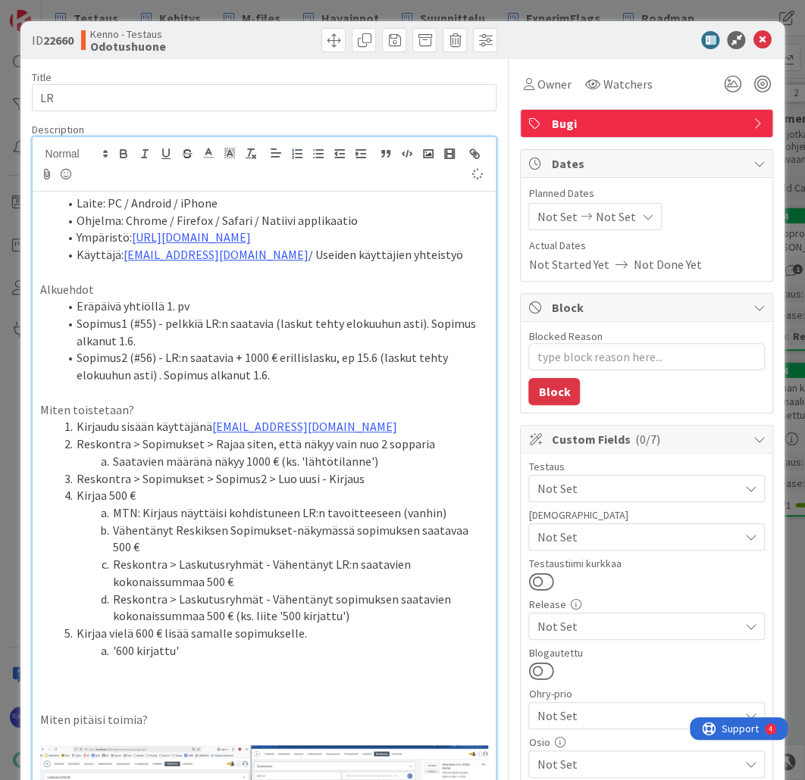
click at [645, 532] on span "Not Set" at bounding box center [637, 537] width 202 height 18
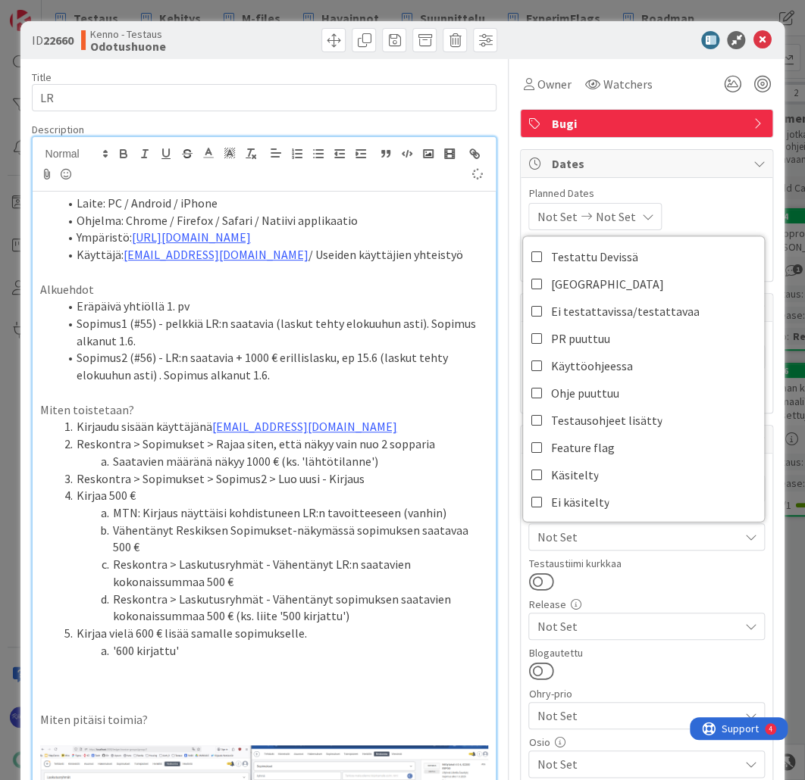
drag, startPoint x: 639, startPoint y: 581, endPoint x: 639, endPoint y: 565, distance: 15.9
click at [638, 581] on div at bounding box center [646, 582] width 236 height 20
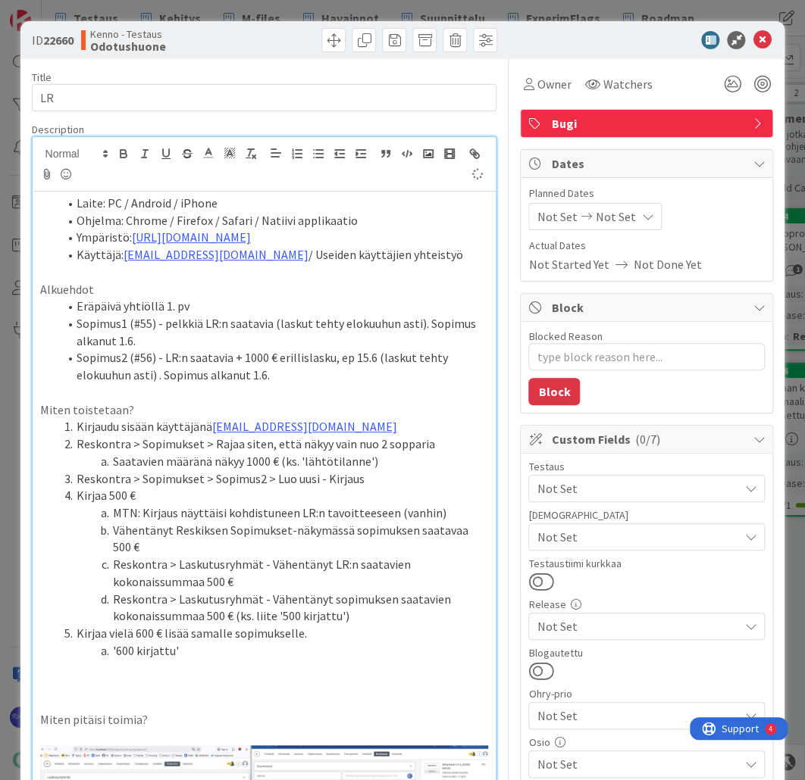
click at [655, 480] on span "Not Set" at bounding box center [637, 489] width 202 height 18
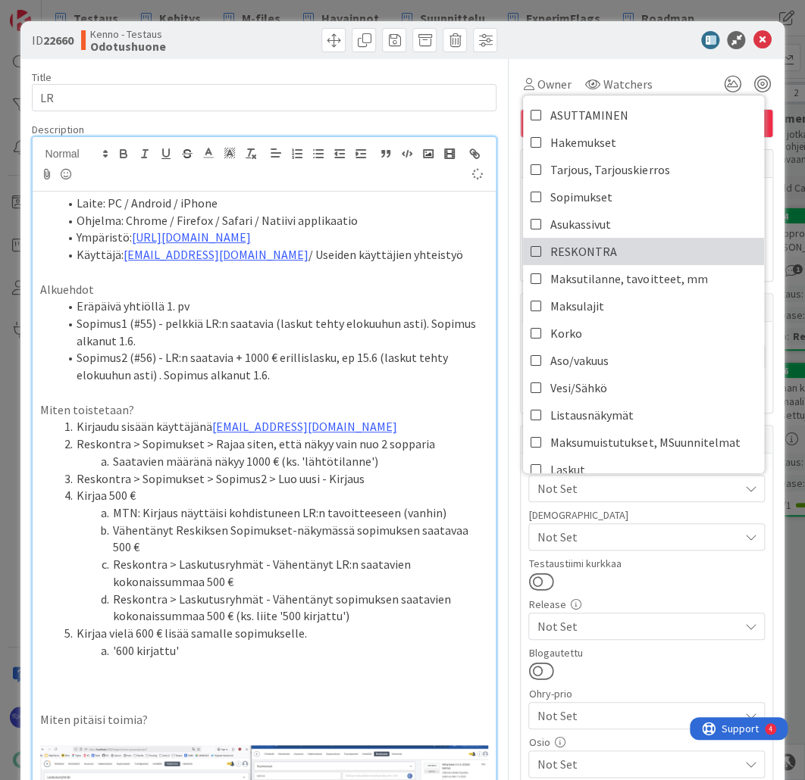
click at [643, 254] on link "RESKONTRA" at bounding box center [643, 251] width 241 height 27
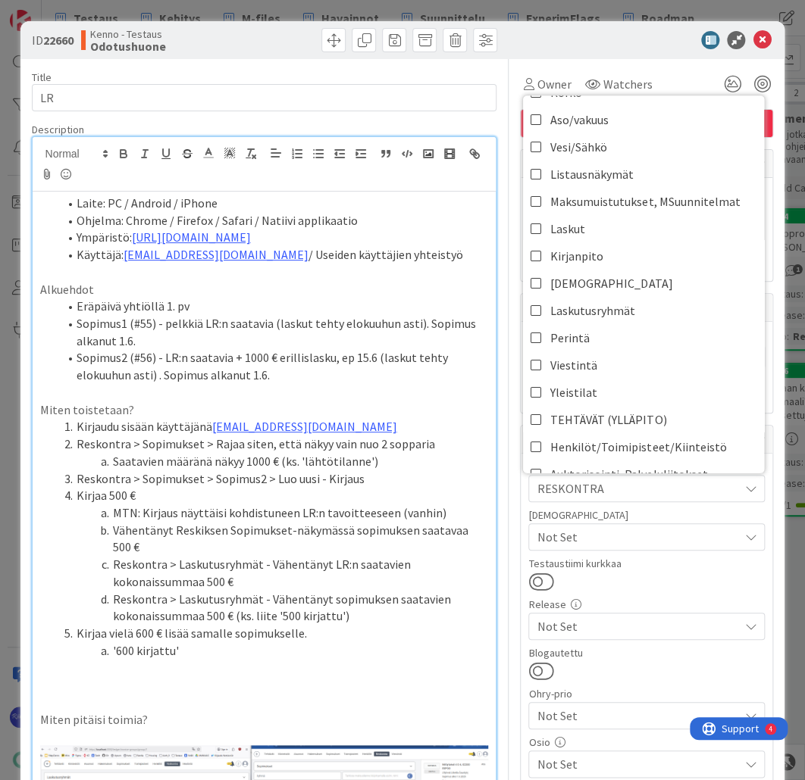
scroll to position [242, 0]
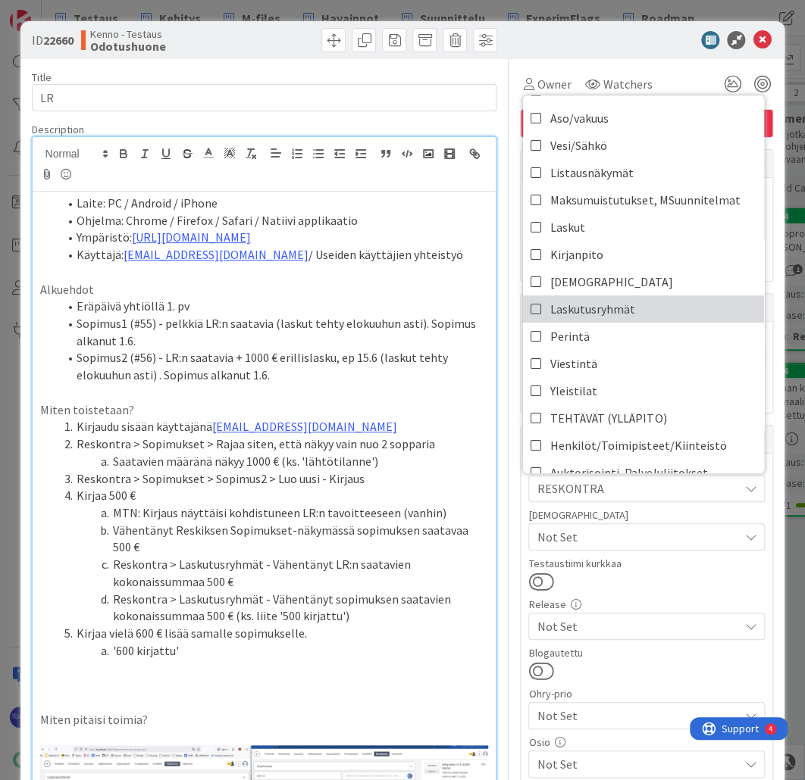
click at [658, 308] on link "Laskutusryhmät" at bounding box center [643, 308] width 241 height 27
type textarea "x"
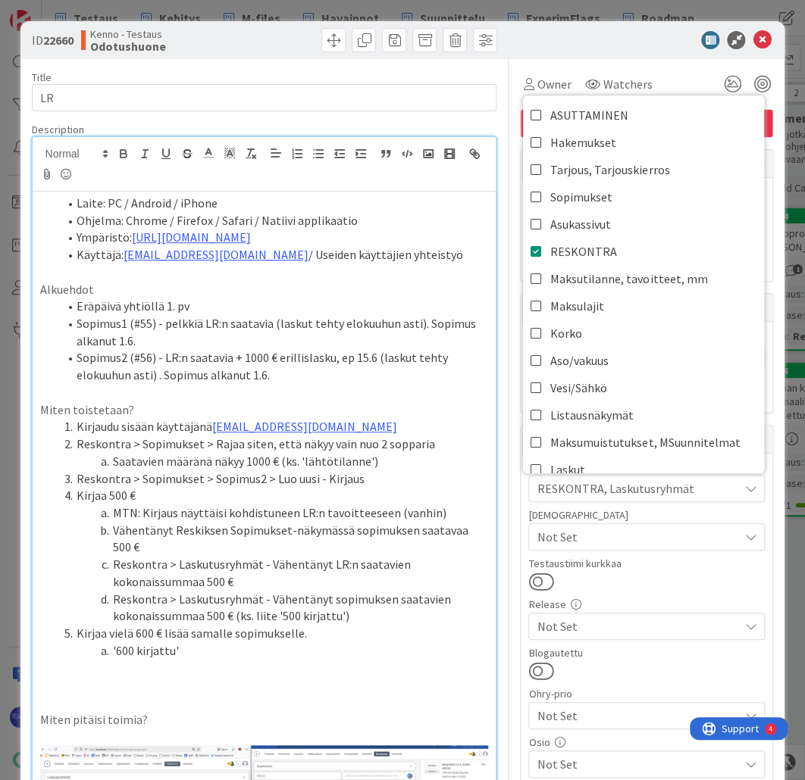
scroll to position [121, 0]
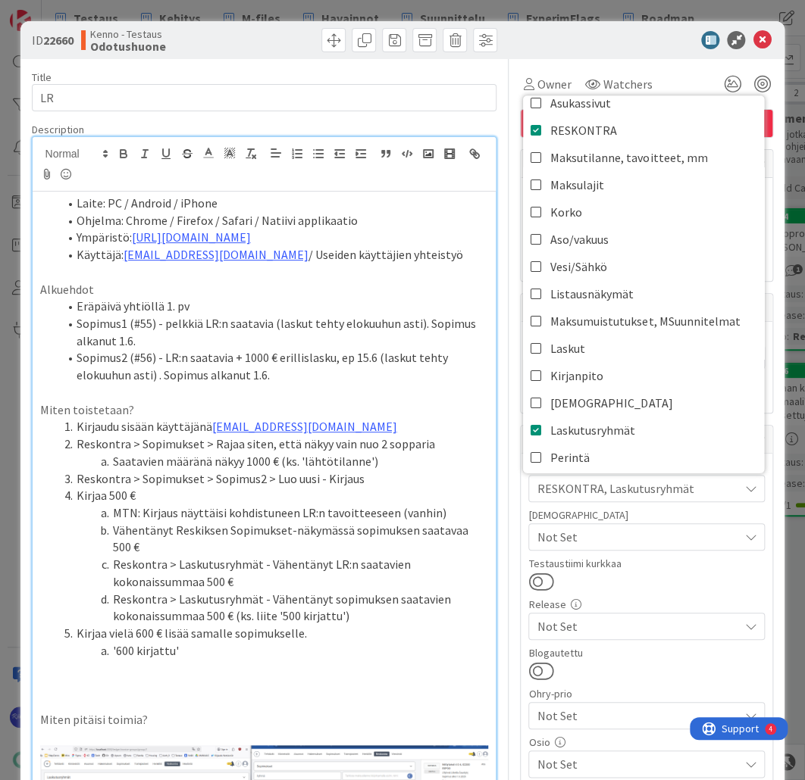
drag, startPoint x: 661, startPoint y: 582, endPoint x: 652, endPoint y: 570, distance: 14.7
click at [661, 582] on div at bounding box center [646, 582] width 236 height 20
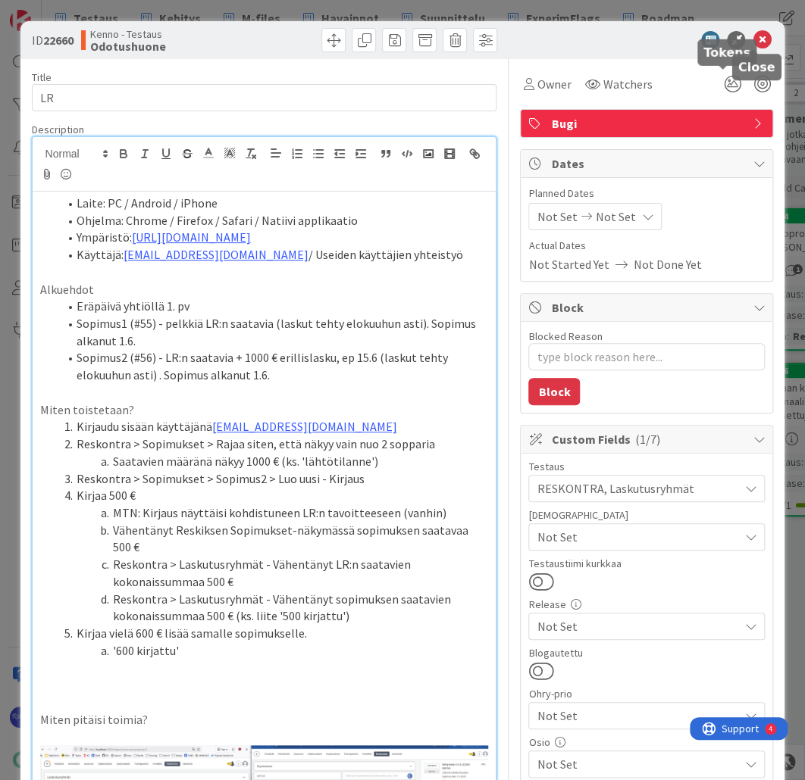
click at [752, 43] on icon at bounding box center [761, 40] width 18 height 18
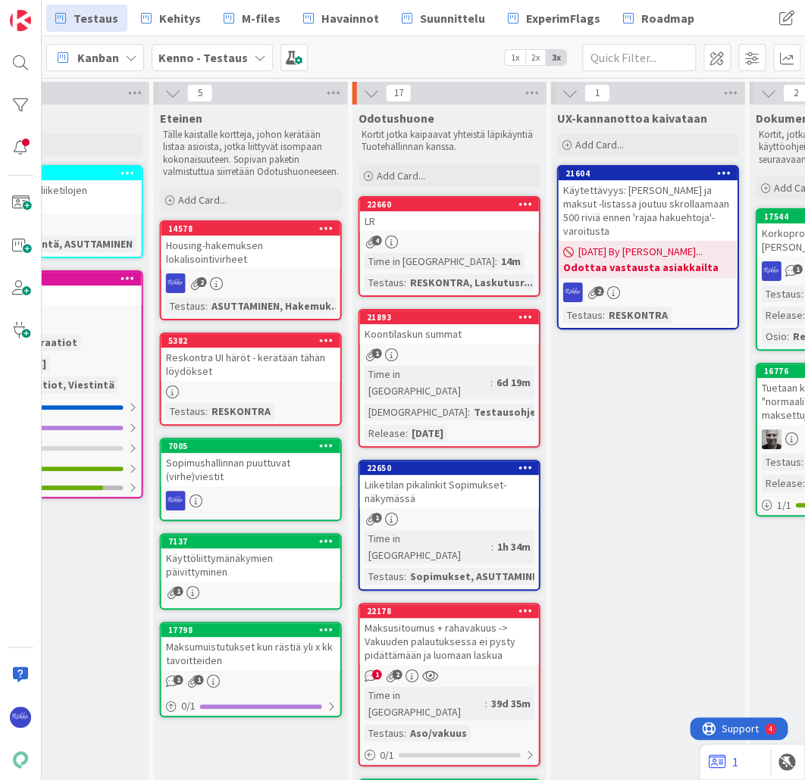
click at [455, 239] on div "4" at bounding box center [449, 242] width 179 height 13
click at [495, 256] on span ":" at bounding box center [496, 261] width 2 height 17
click at [497, 255] on div "14m" at bounding box center [510, 261] width 27 height 17
click at [470, 250] on link "22660 LR 4 Time in [GEOGRAPHIC_DATA] : 14m Testaus : RESKONTRA, Laskutusr..." at bounding box center [449, 246] width 182 height 101
drag, startPoint x: 470, startPoint y: 250, endPoint x: 413, endPoint y: 236, distance: 58.6
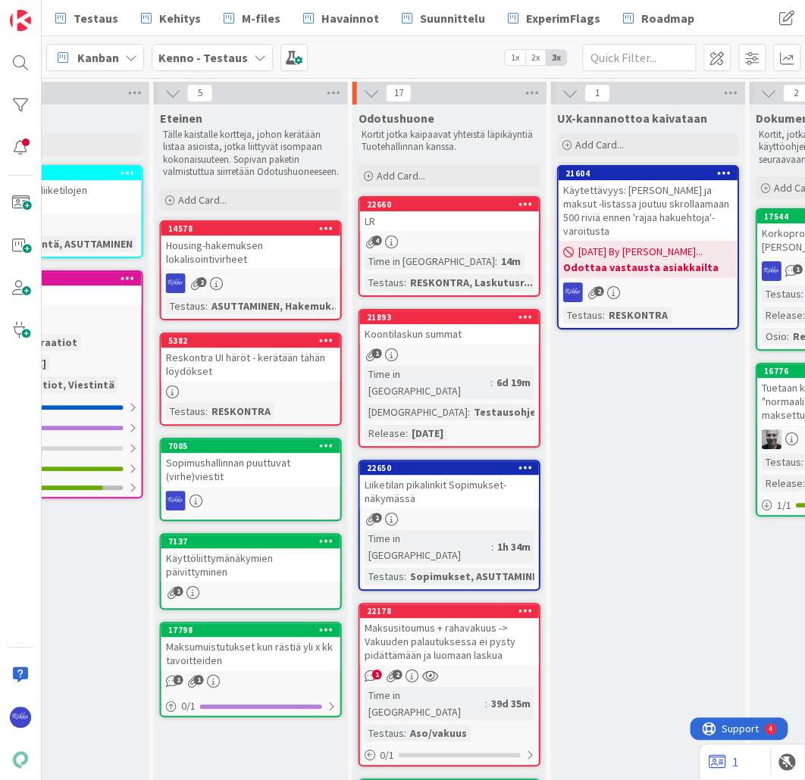
click at [413, 236] on div "4" at bounding box center [449, 242] width 179 height 13
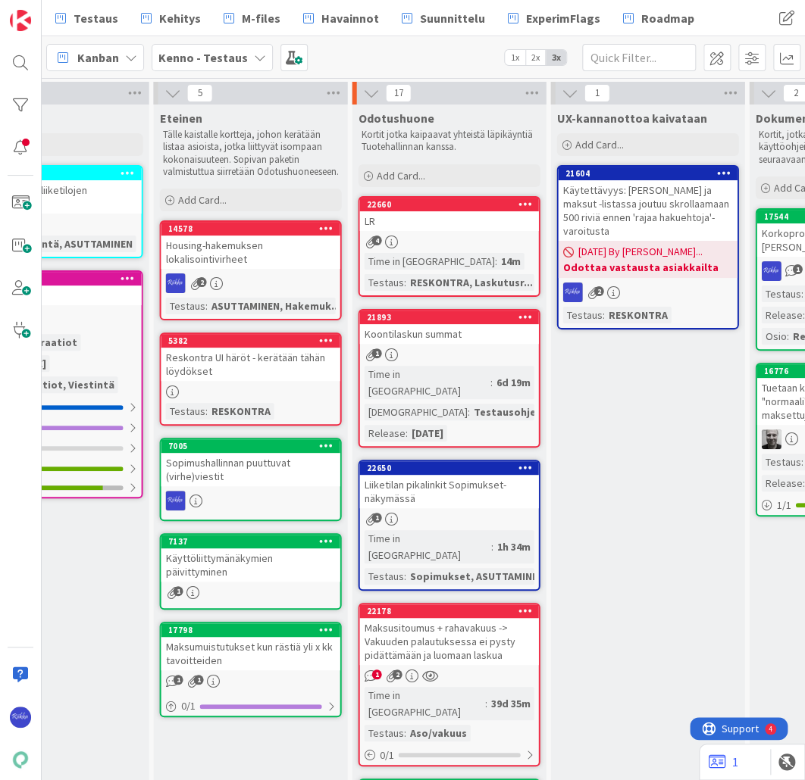
click at [413, 236] on div "4" at bounding box center [449, 242] width 179 height 13
